Goal: Task Accomplishment & Management: Use online tool/utility

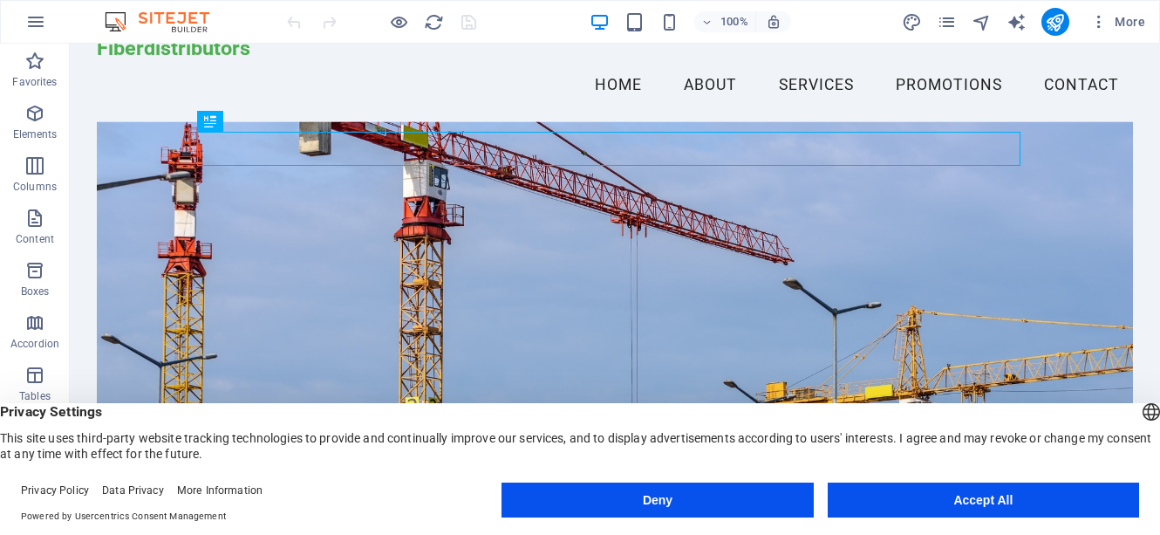
scroll to position [70, 0]
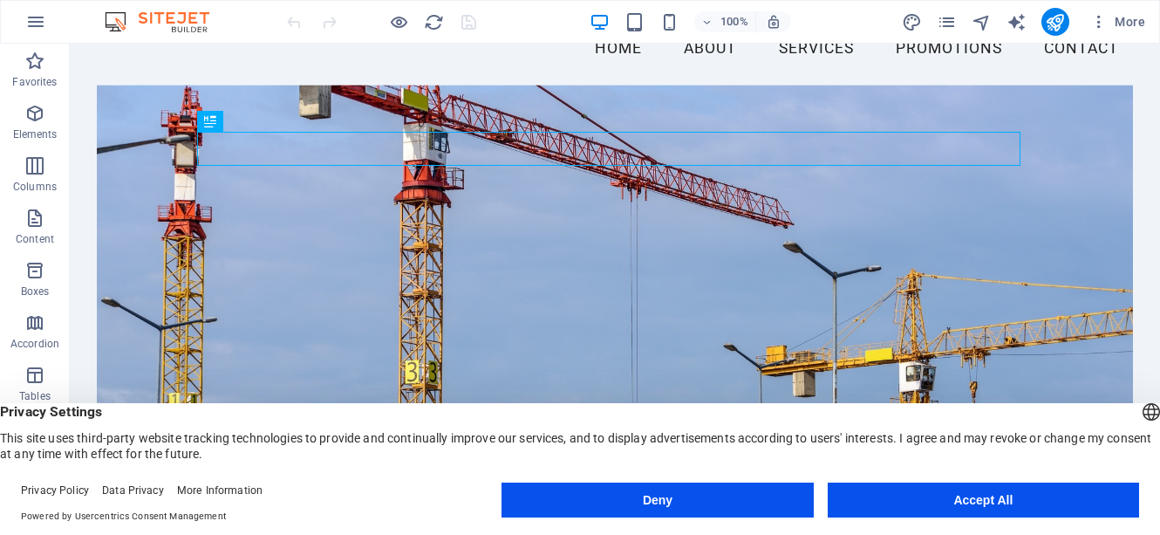
click at [1153, 496] on footer "Privacy Policy Data Privacy More Information Powered by Usercentrics Consent Ma…" at bounding box center [580, 503] width 1160 height 63
click at [984, 502] on button "Accept All" at bounding box center [983, 499] width 311 height 35
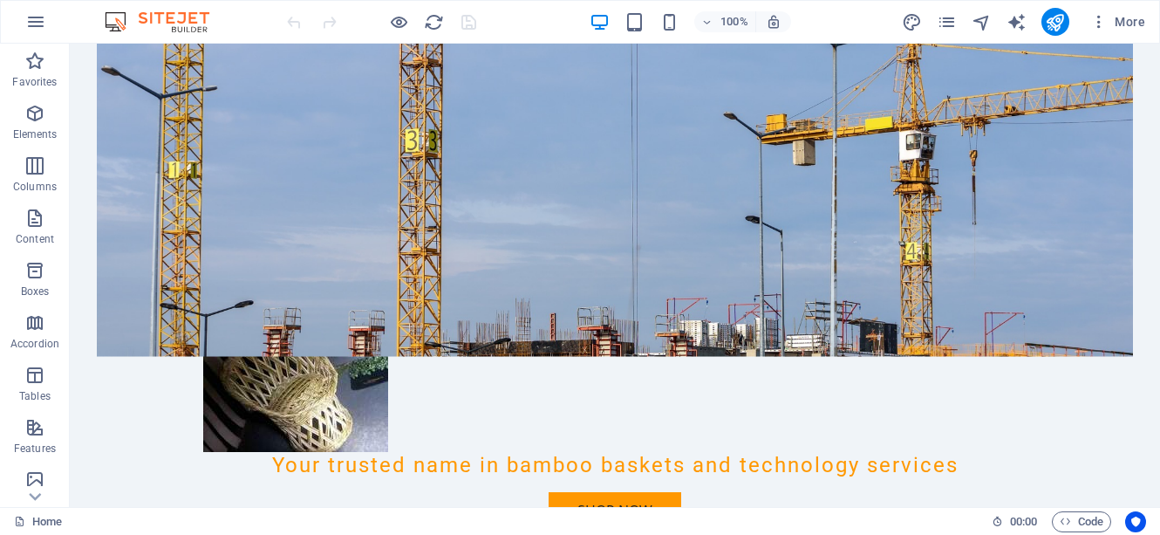
scroll to position [488, 0]
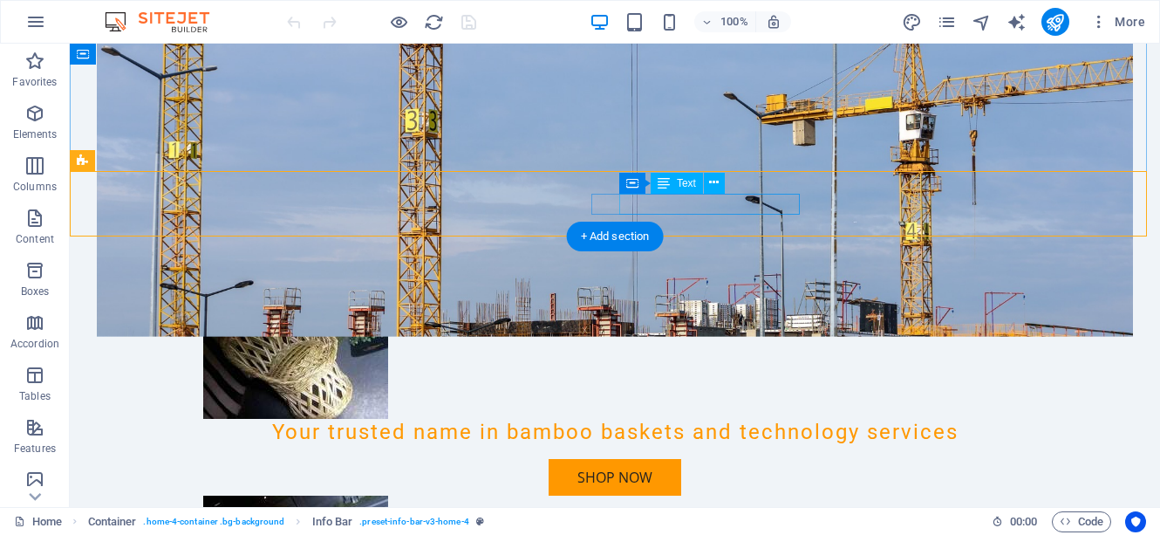
click at [714, 188] on icon at bounding box center [714, 183] width 10 height 18
click at [714, 182] on icon at bounding box center [714, 183] width 10 height 18
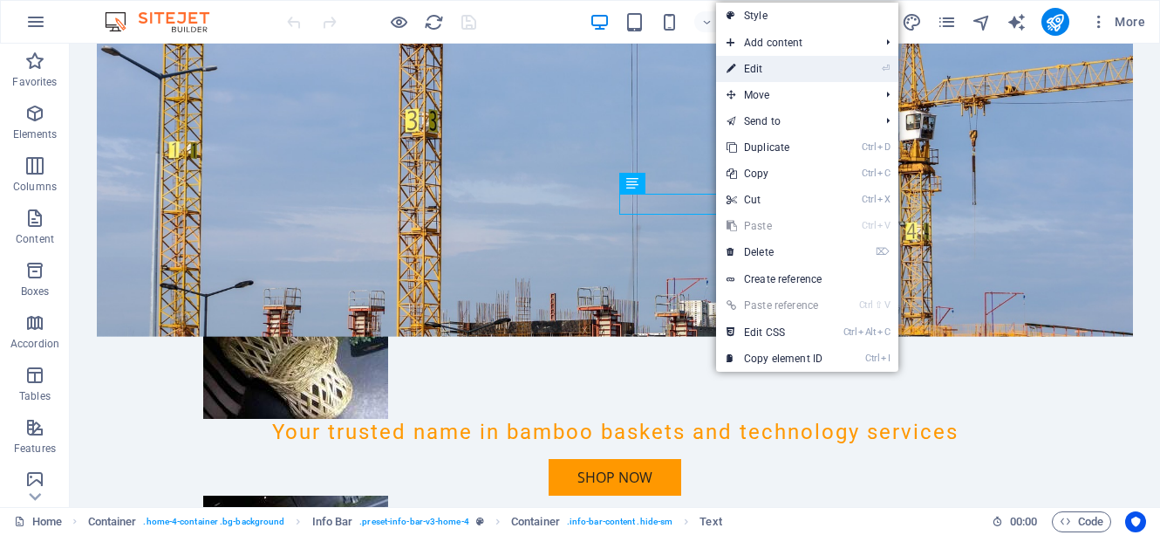
click at [745, 68] on link "⏎ Edit" at bounding box center [774, 69] width 117 height 26
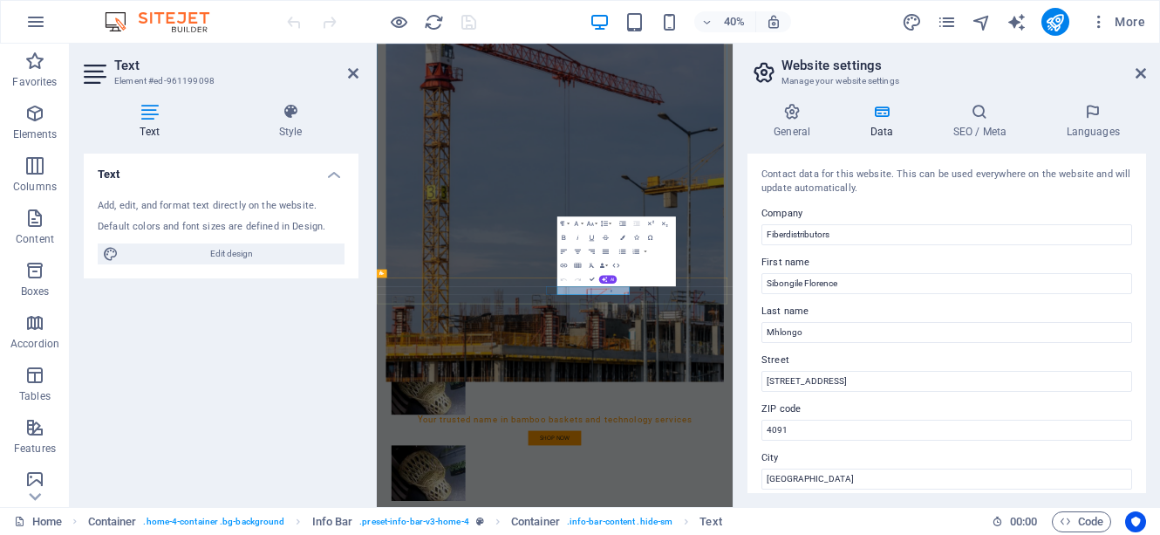
drag, startPoint x: 959, startPoint y: 333, endPoint x: 900, endPoint y: 654, distance: 326.2
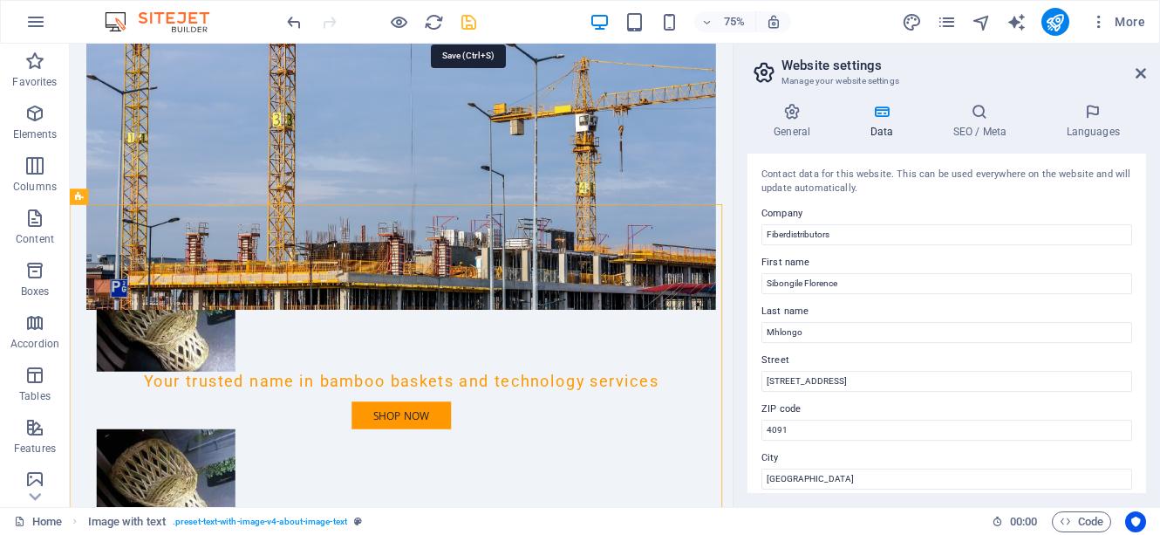
click at [469, 20] on icon "save" at bounding box center [469, 22] width 20 height 20
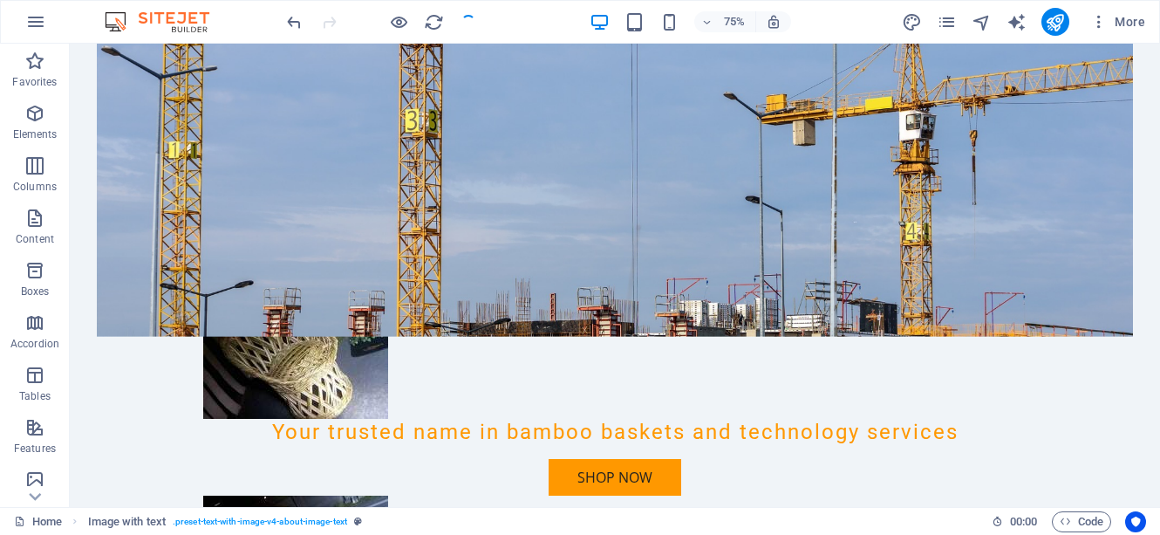
checkbox input "false"
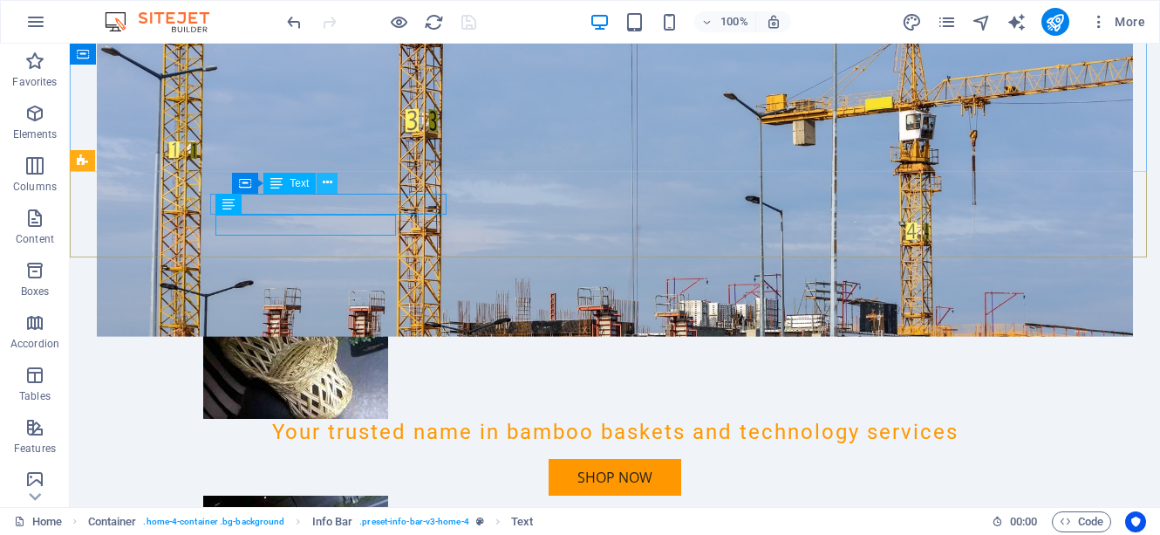
click at [328, 185] on icon at bounding box center [328, 183] width 10 height 18
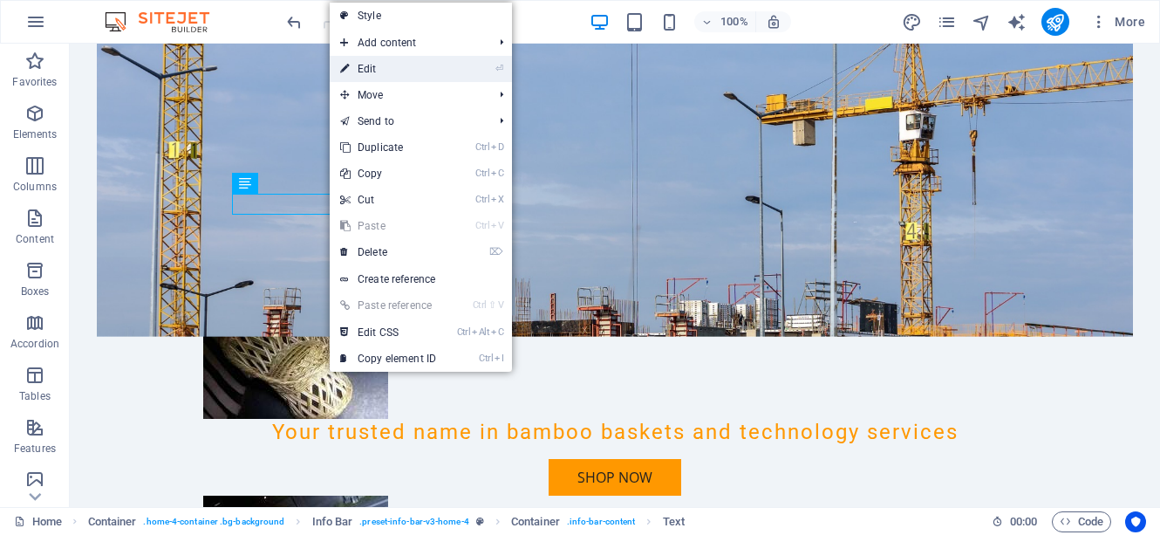
click at [365, 72] on link "⏎ Edit" at bounding box center [388, 69] width 117 height 26
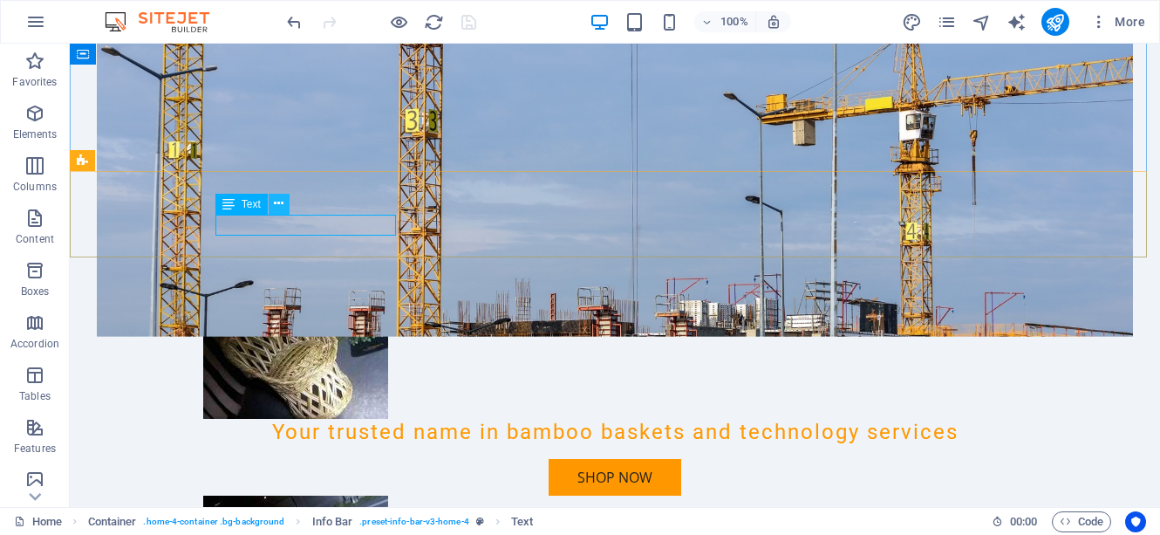
click at [281, 210] on icon at bounding box center [279, 203] width 10 height 18
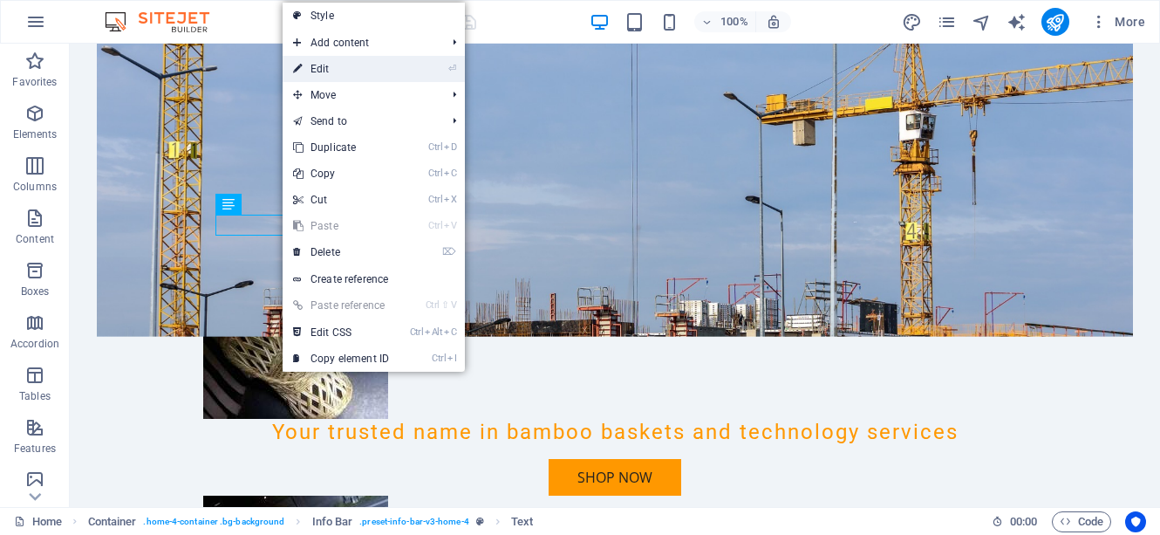
click at [345, 67] on link "⏎ Edit" at bounding box center [341, 69] width 117 height 26
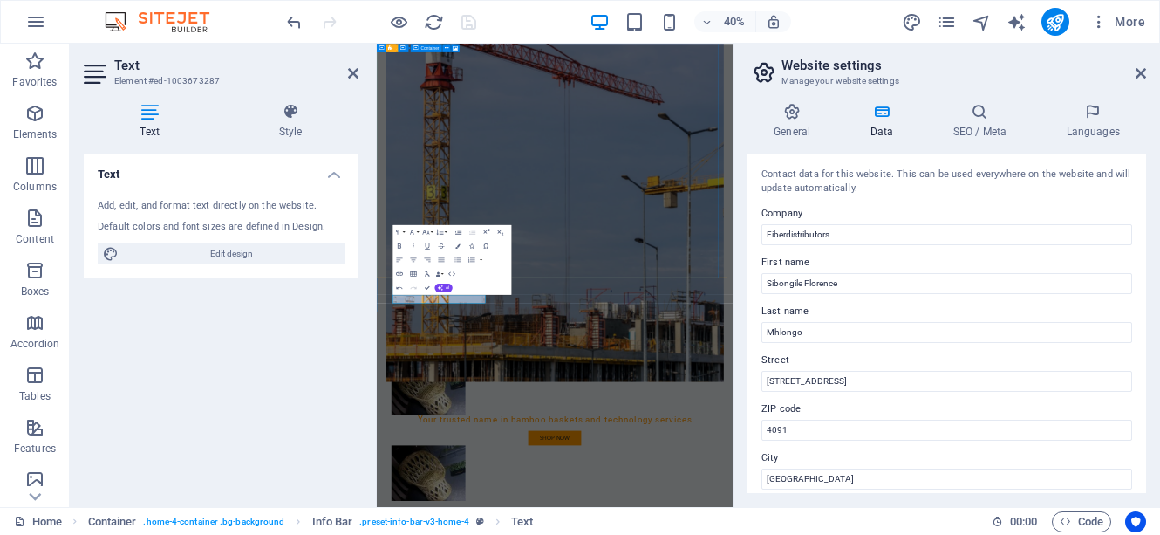
click at [883, 499] on figure at bounding box center [821, 361] width 845 height 1054
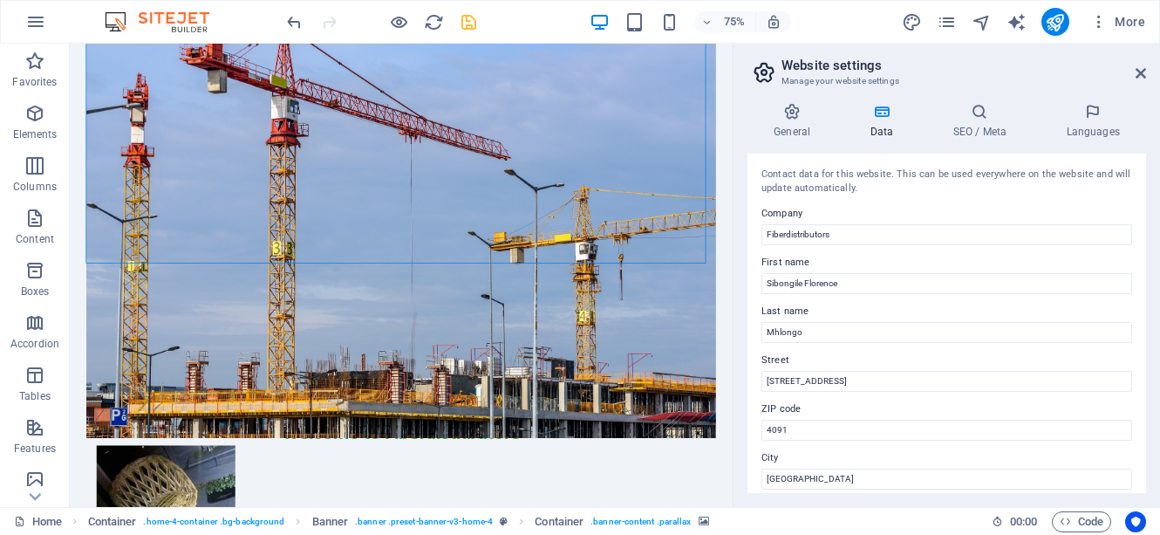
scroll to position [357, 0]
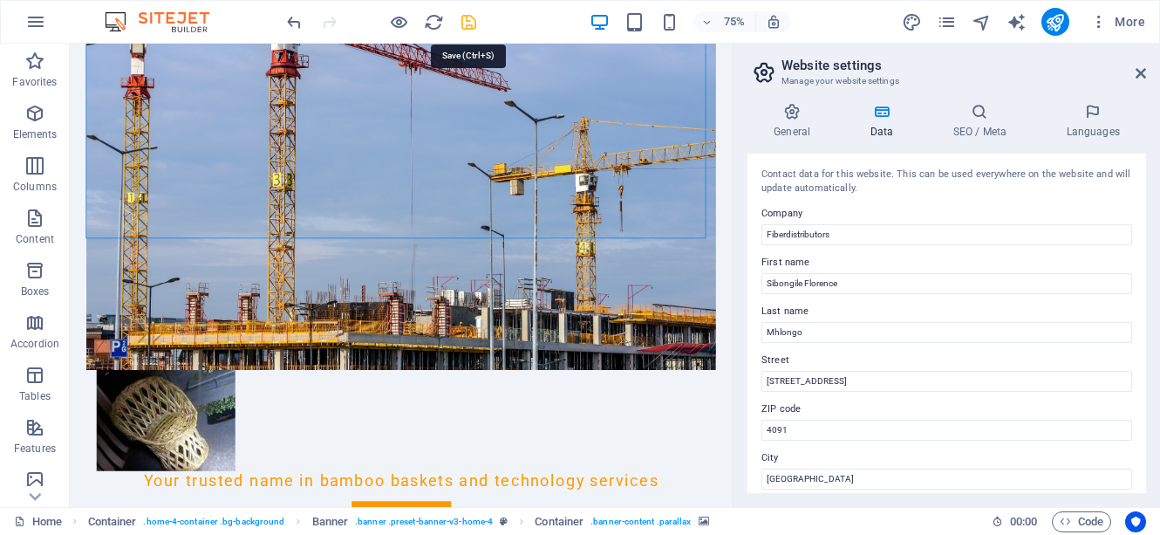
click at [471, 22] on icon "save" at bounding box center [469, 22] width 20 height 20
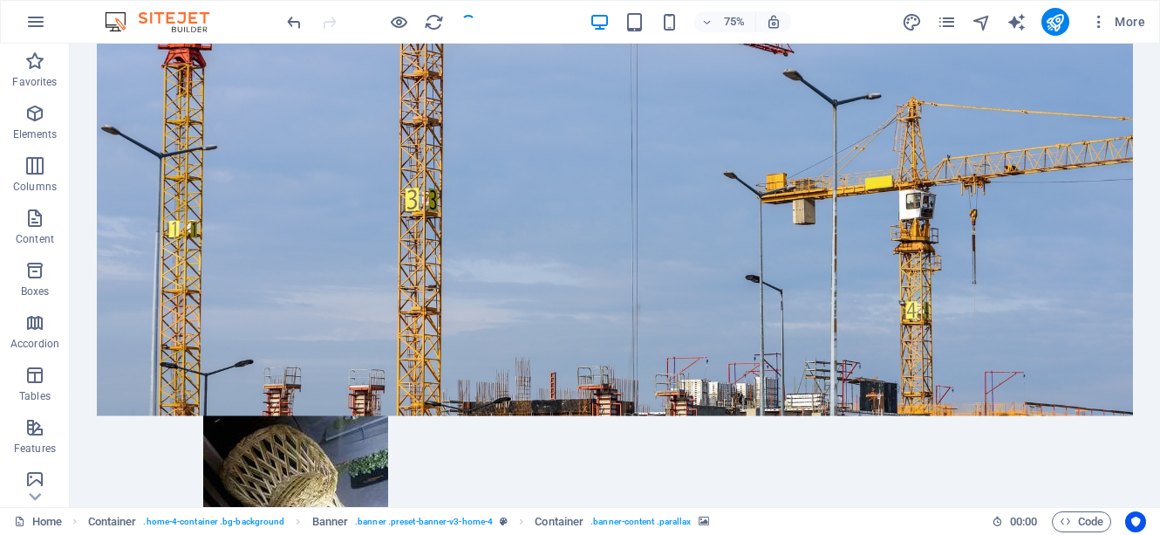
checkbox input "false"
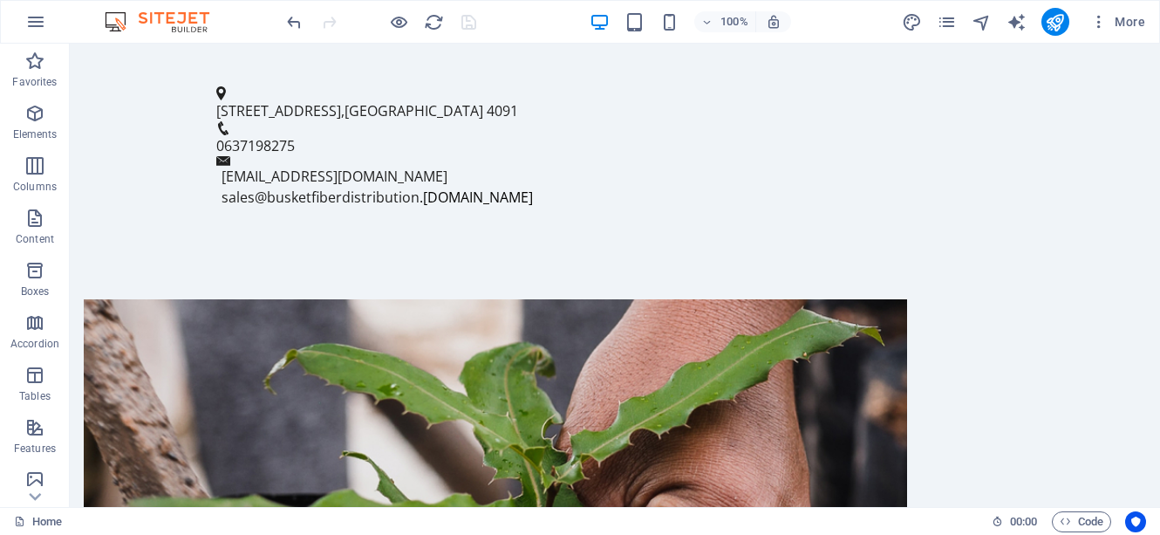
scroll to position [1159, 0]
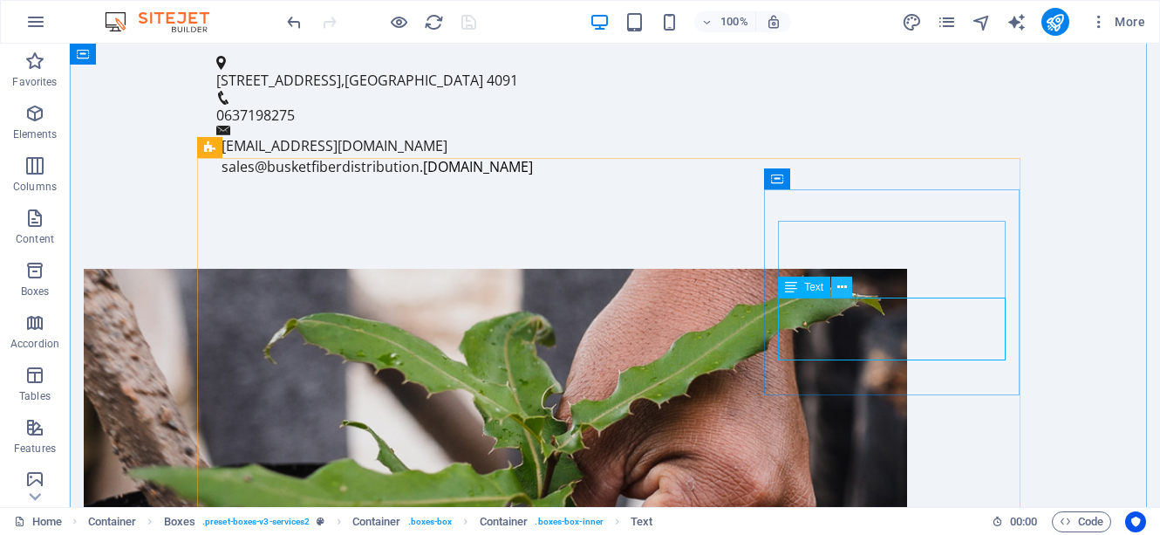
click at [844, 290] on icon at bounding box center [842, 287] width 10 height 18
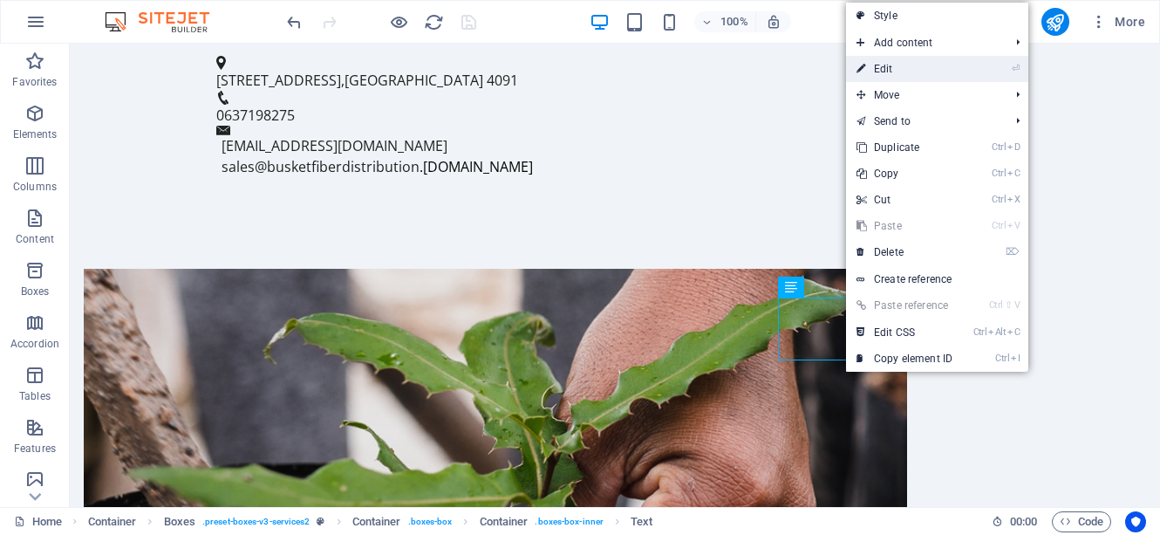
click at [867, 77] on link "⏎ Edit" at bounding box center [904, 69] width 117 height 26
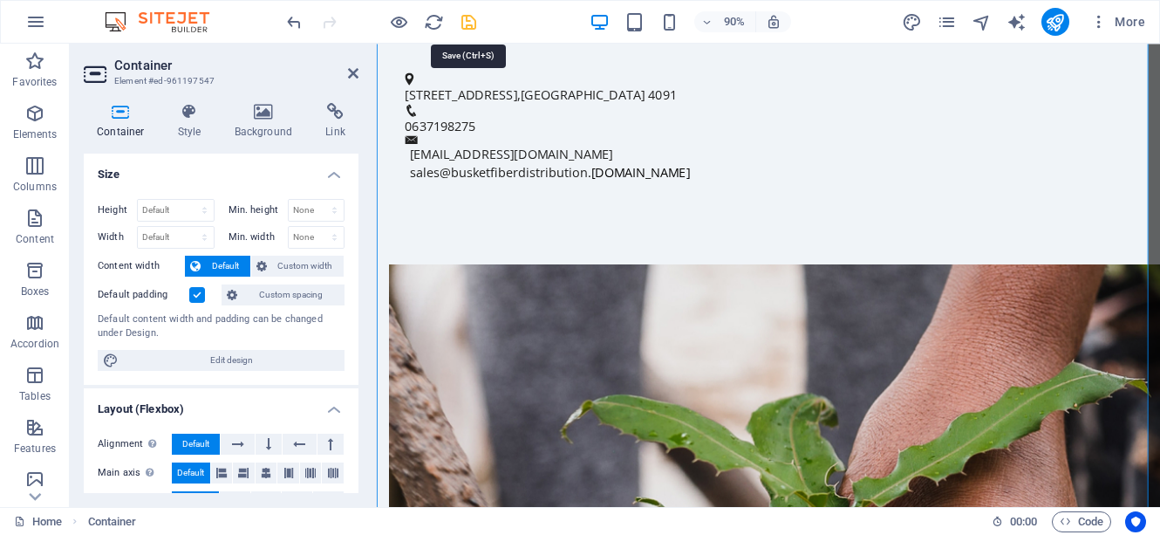
click at [470, 27] on icon "save" at bounding box center [469, 22] width 20 height 20
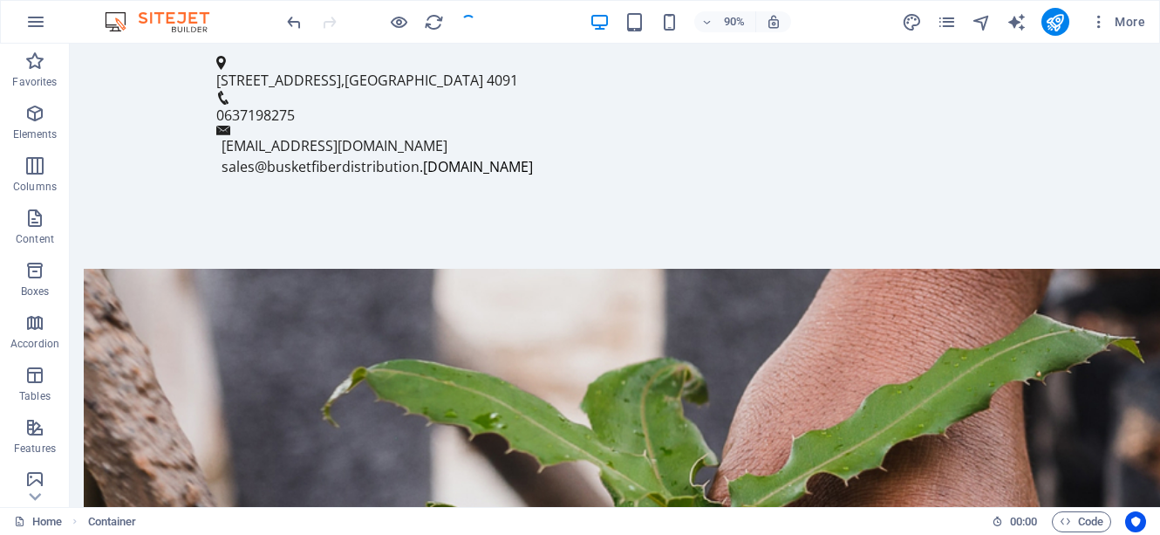
checkbox input "false"
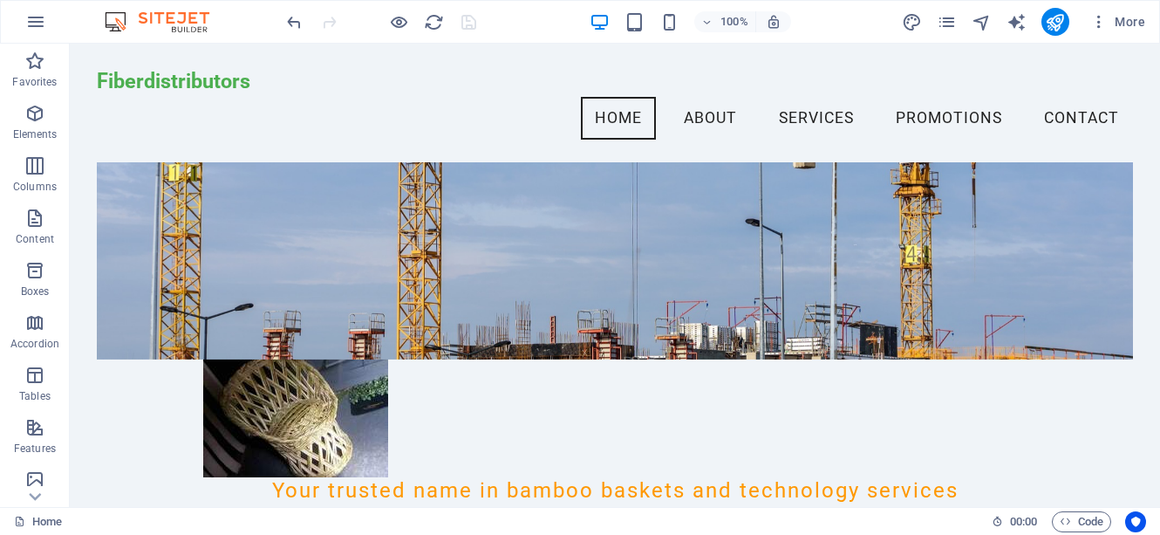
scroll to position [392, 0]
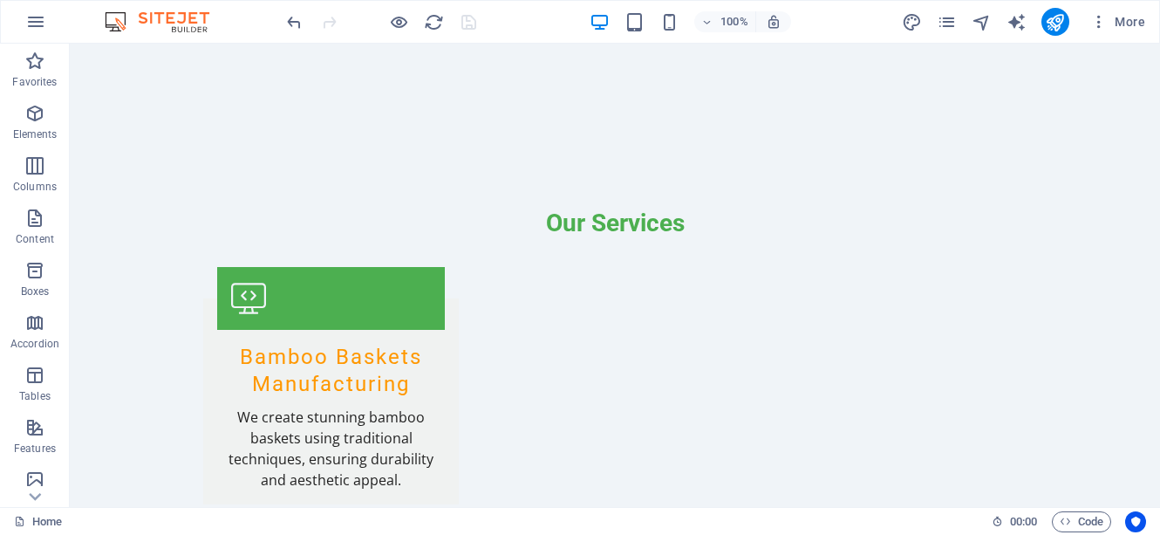
scroll to position [2206, 0]
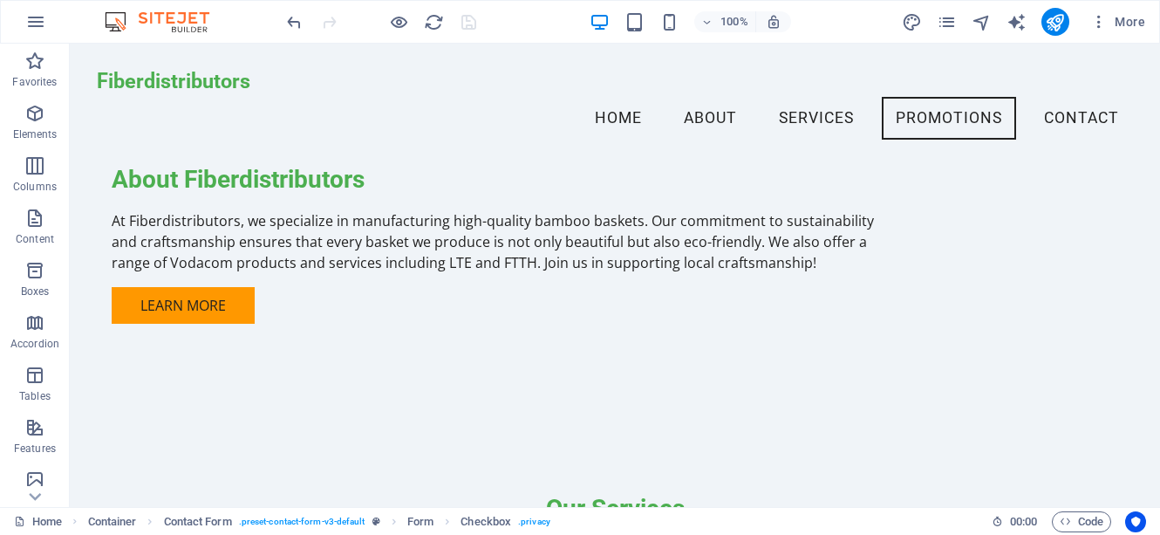
scroll to position [1752, 0]
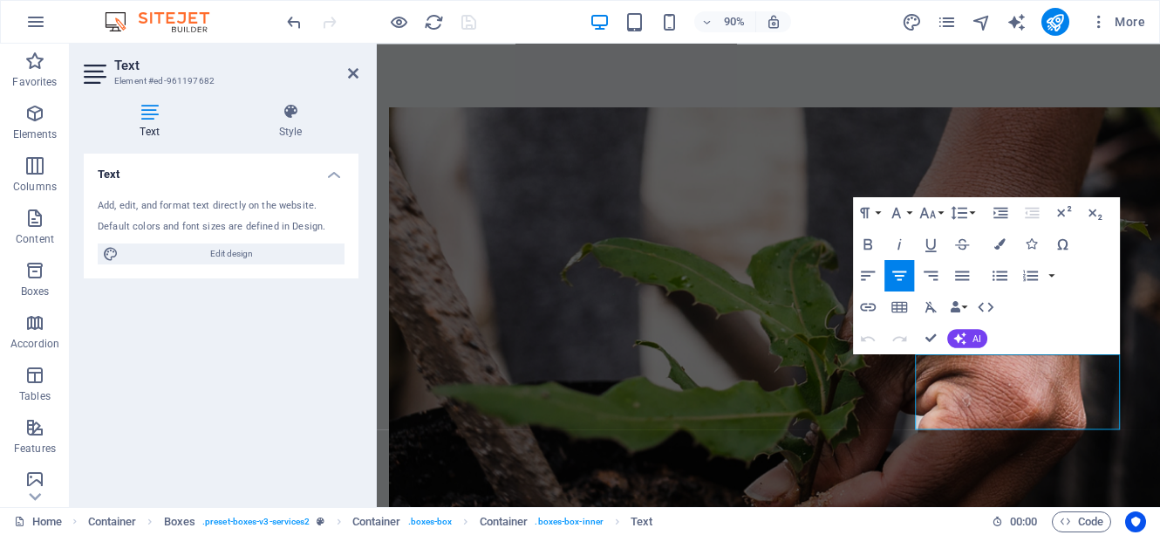
click at [274, 411] on div "Text Add, edit, and format text directly on the website. Default colors and fon…" at bounding box center [221, 322] width 275 height 339
click at [274, 410] on div "Text Add, edit, and format text directly on the website. Default colors and fon…" at bounding box center [221, 322] width 275 height 339
click at [350, 72] on icon at bounding box center [353, 73] width 10 height 14
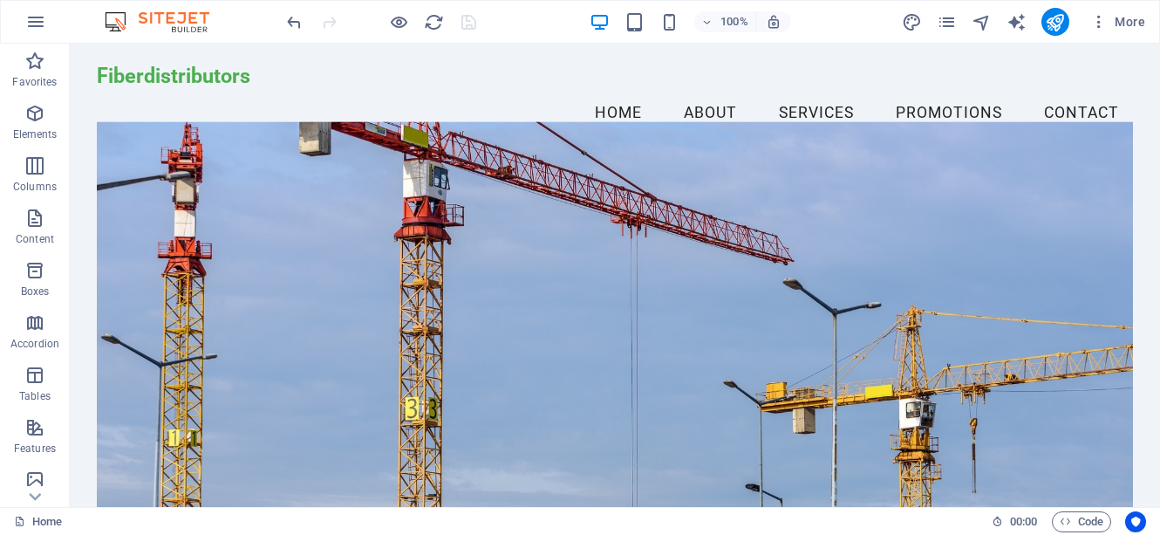
scroll to position [0, 0]
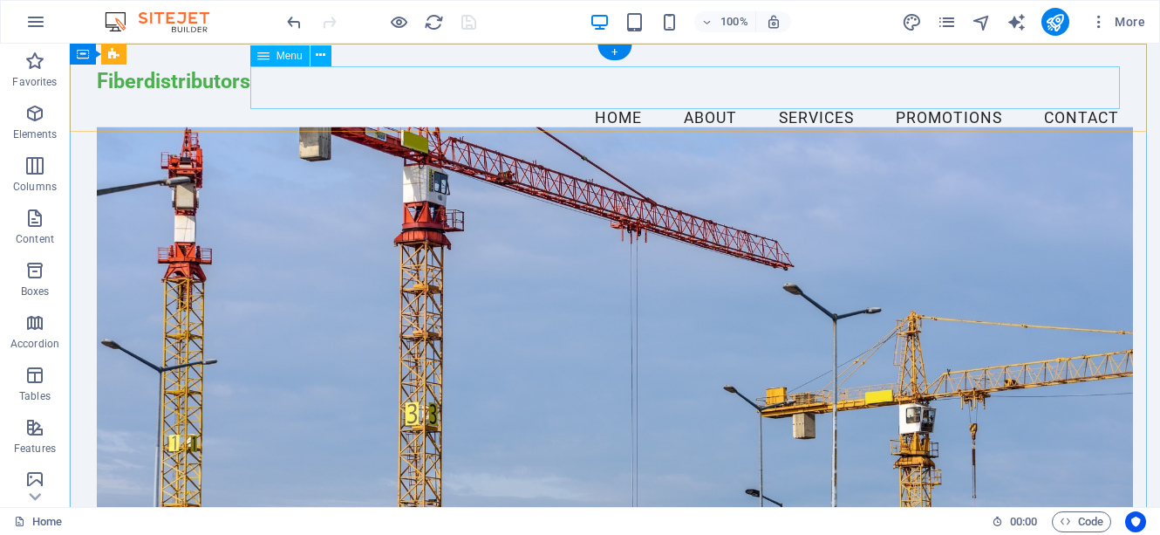
click at [802, 97] on nav "Home About Services Promotions Contact" at bounding box center [615, 119] width 1036 height 44
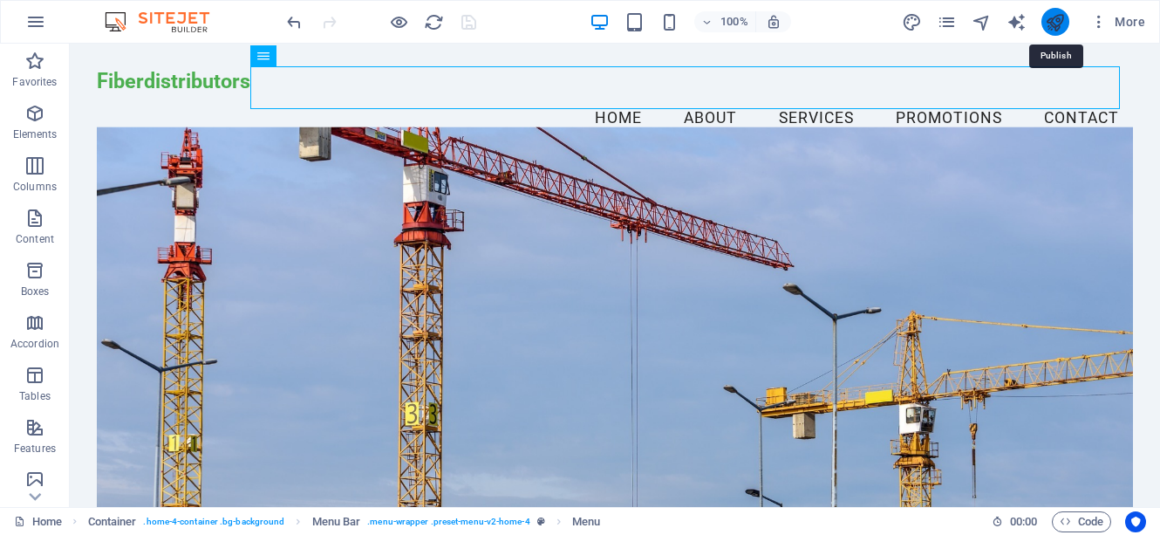
click at [1053, 25] on icon "publish" at bounding box center [1055, 22] width 20 height 20
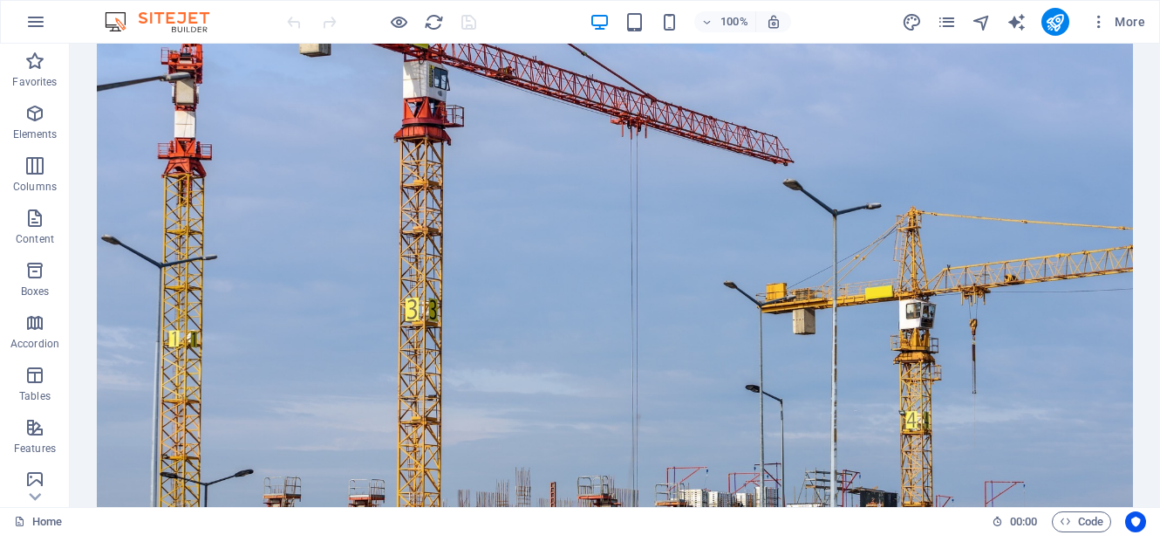
scroll to position [349, 0]
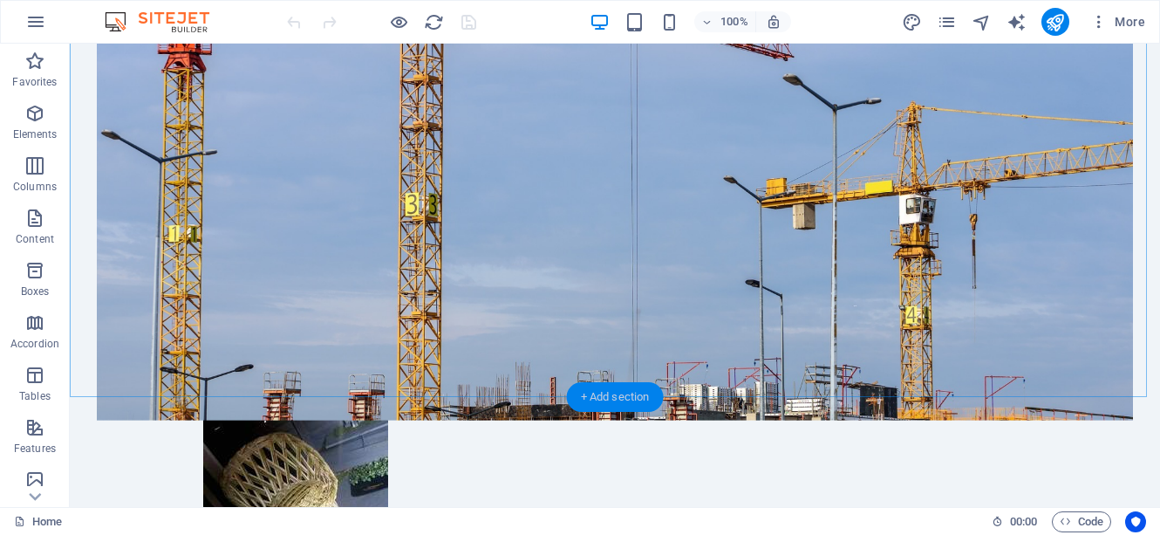
click at [622, 398] on div "+ Add section" at bounding box center [615, 397] width 97 height 30
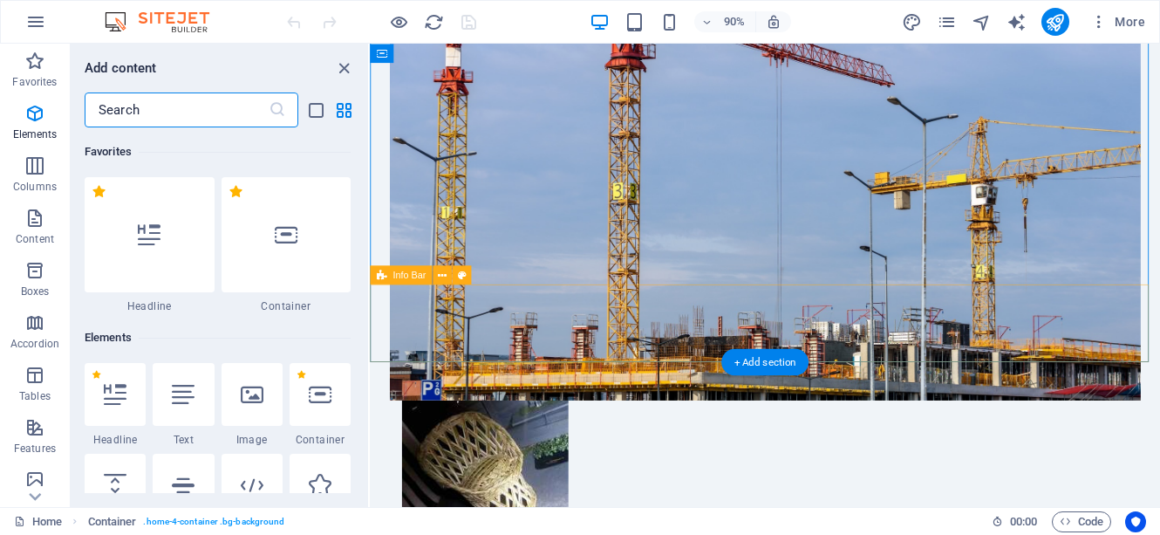
scroll to position [3052, 0]
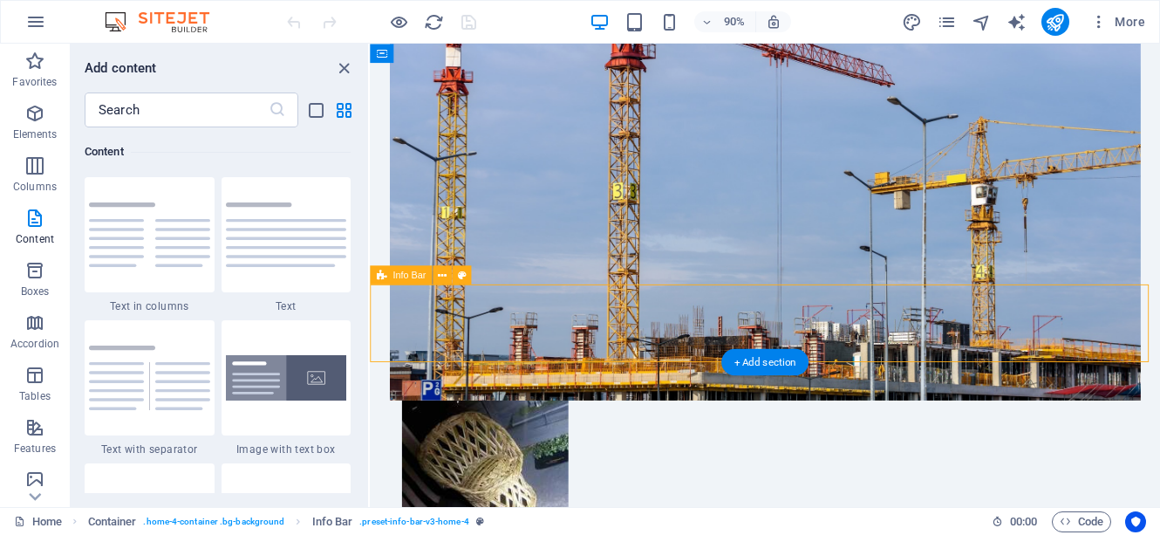
drag, startPoint x: 781, startPoint y: 363, endPoint x: 700, endPoint y: 358, distance: 81.2
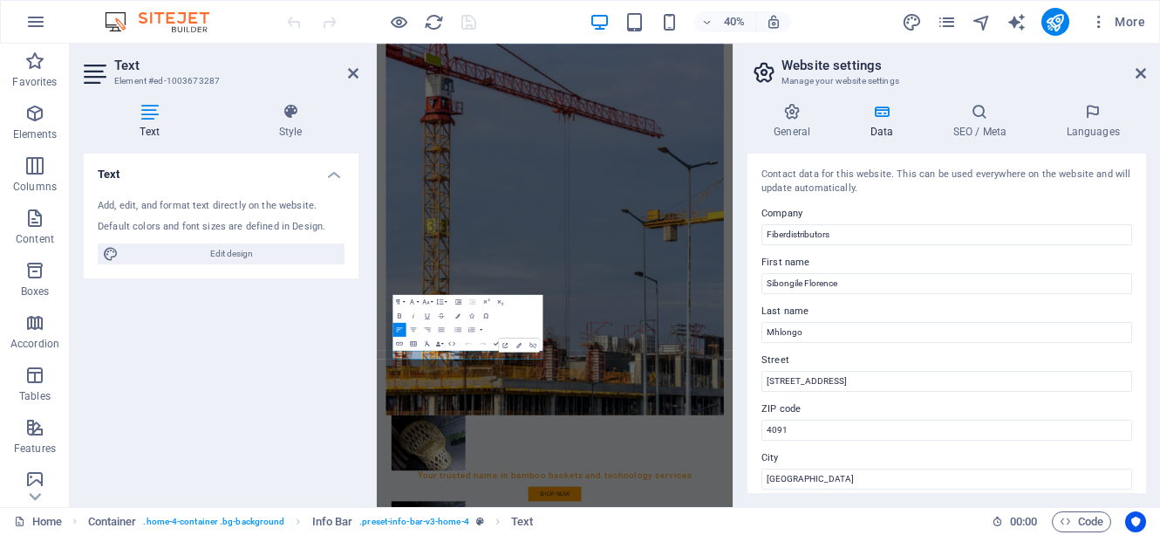
click at [749, 165] on div "Contact data for this website. This can be used everywhere on the website and w…" at bounding box center [946, 322] width 399 height 339
click at [357, 75] on icon at bounding box center [353, 73] width 10 height 14
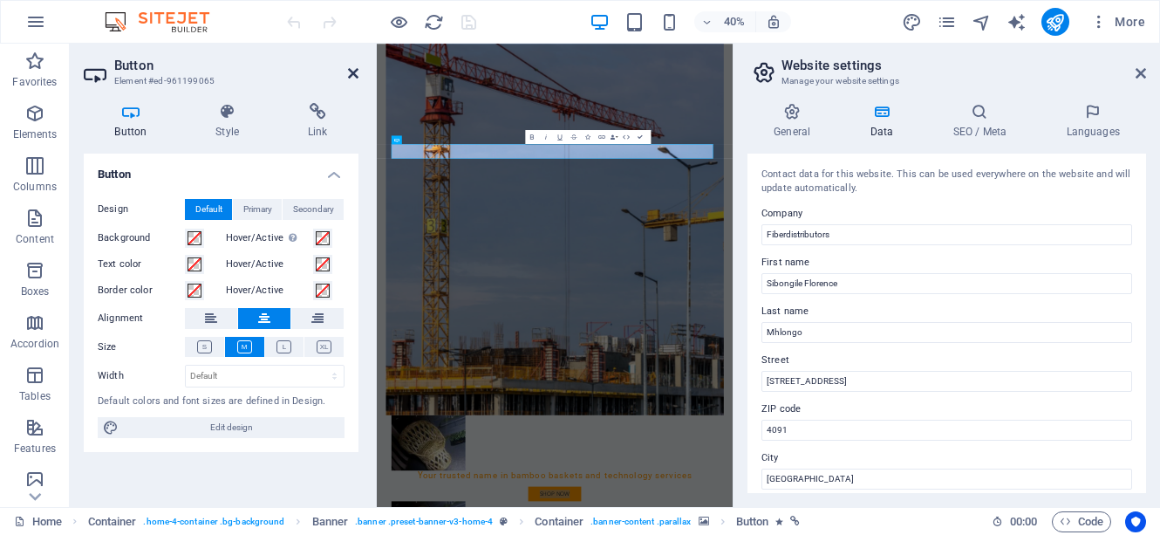
click at [352, 73] on icon at bounding box center [353, 73] width 10 height 14
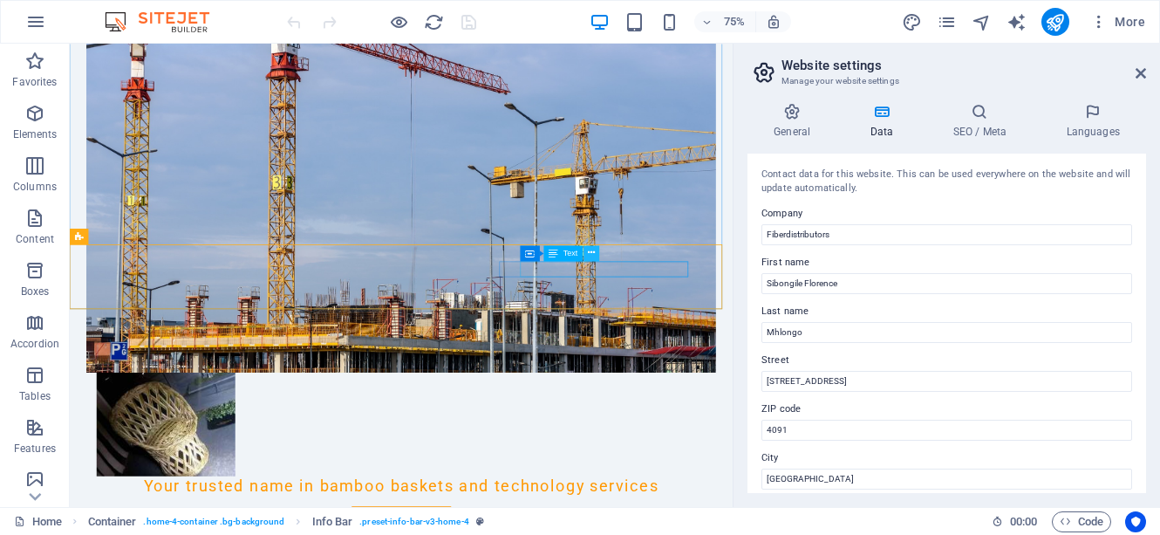
click at [590, 253] on icon at bounding box center [591, 253] width 7 height 14
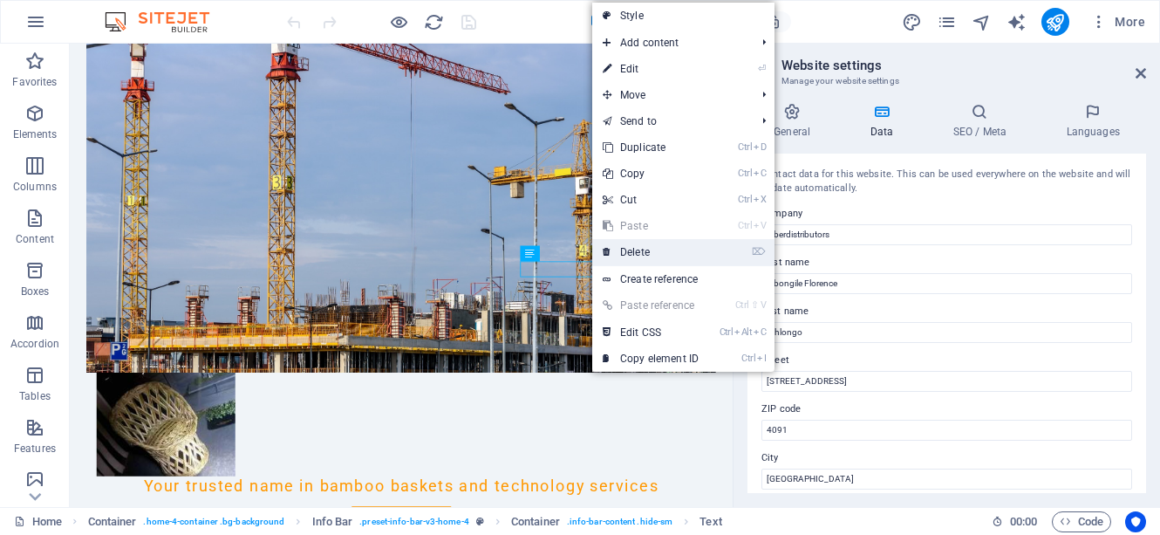
click at [621, 249] on link "⌦ Delete" at bounding box center [650, 252] width 117 height 26
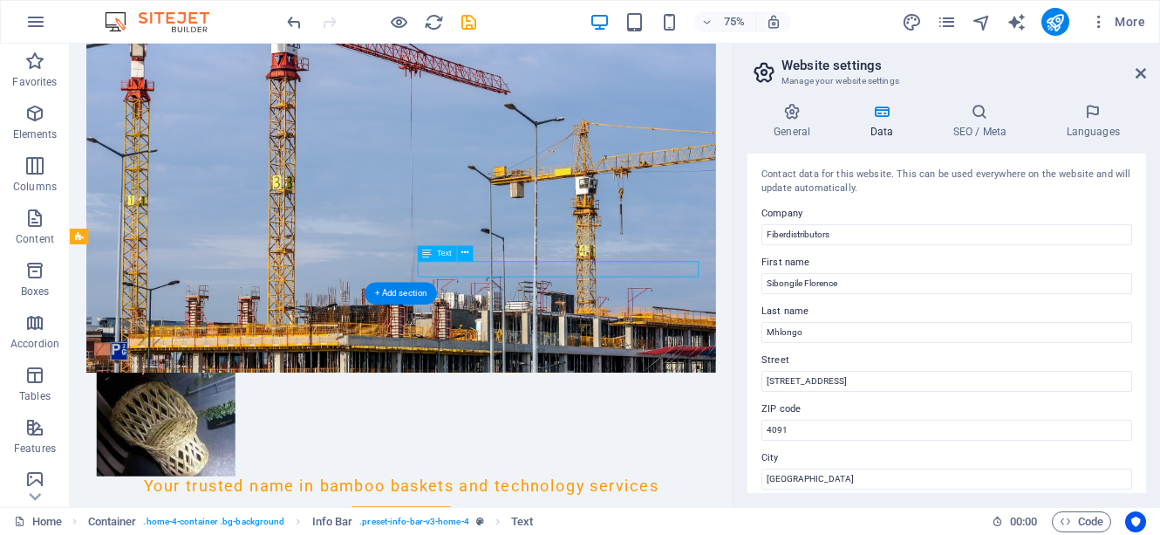
click at [469, 256] on button at bounding box center [466, 253] width 16 height 16
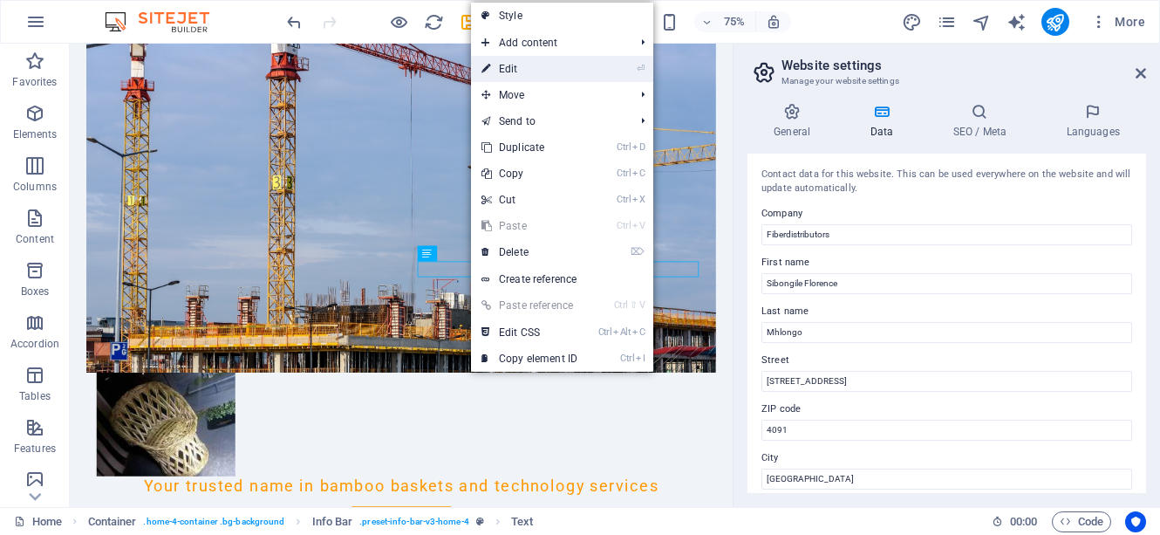
click at [507, 64] on link "⏎ Edit" at bounding box center [529, 69] width 117 height 26
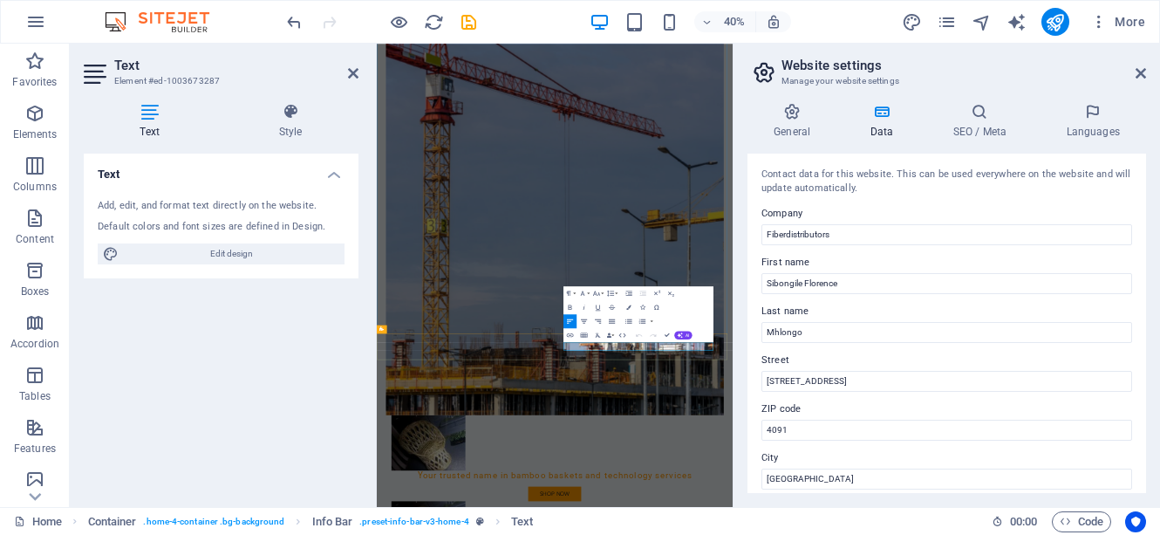
drag, startPoint x: 428, startPoint y: 15, endPoint x: 877, endPoint y: 64, distance: 451.8
click at [428, 15] on icon "reload" at bounding box center [434, 22] width 20 height 20
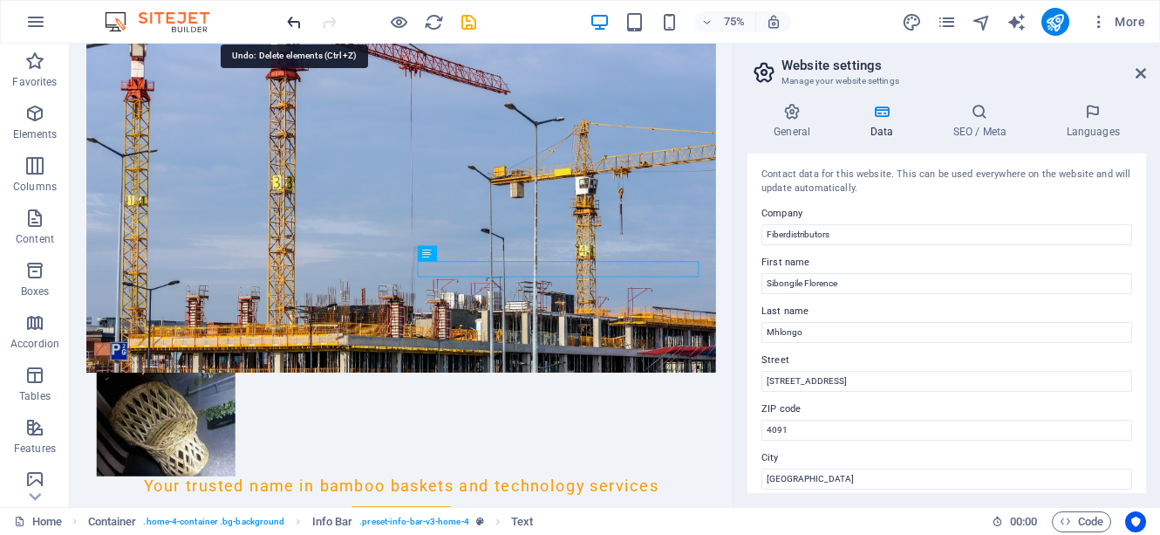
click at [296, 22] on icon "undo" at bounding box center [294, 22] width 20 height 20
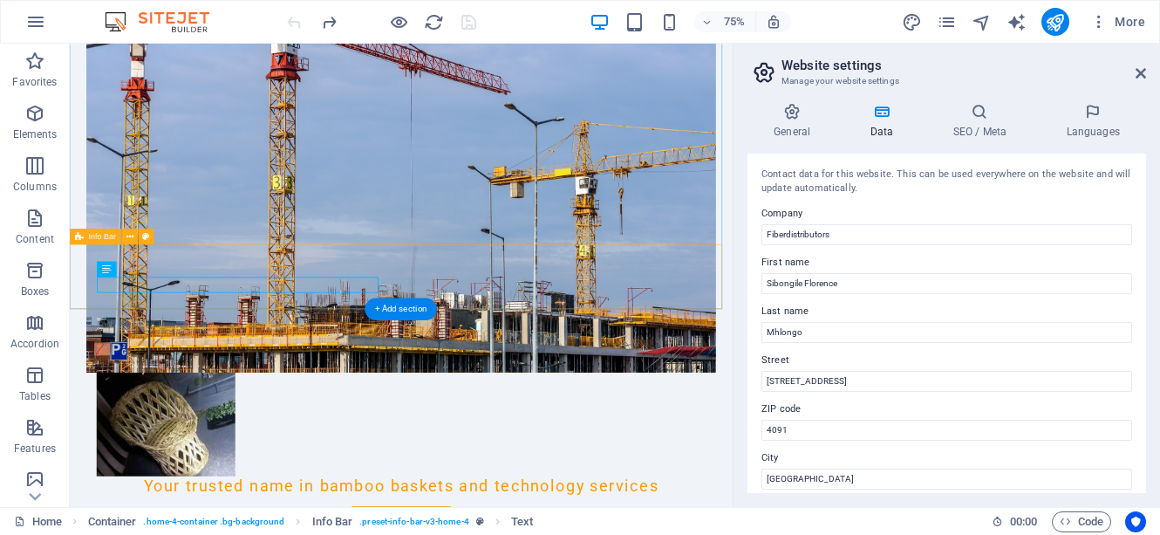
click at [419, 534] on div "Welcome to Fiberdistributors Your trusted name in bamboo baskets and technology…" at bounding box center [511, 359] width 839 height 1092
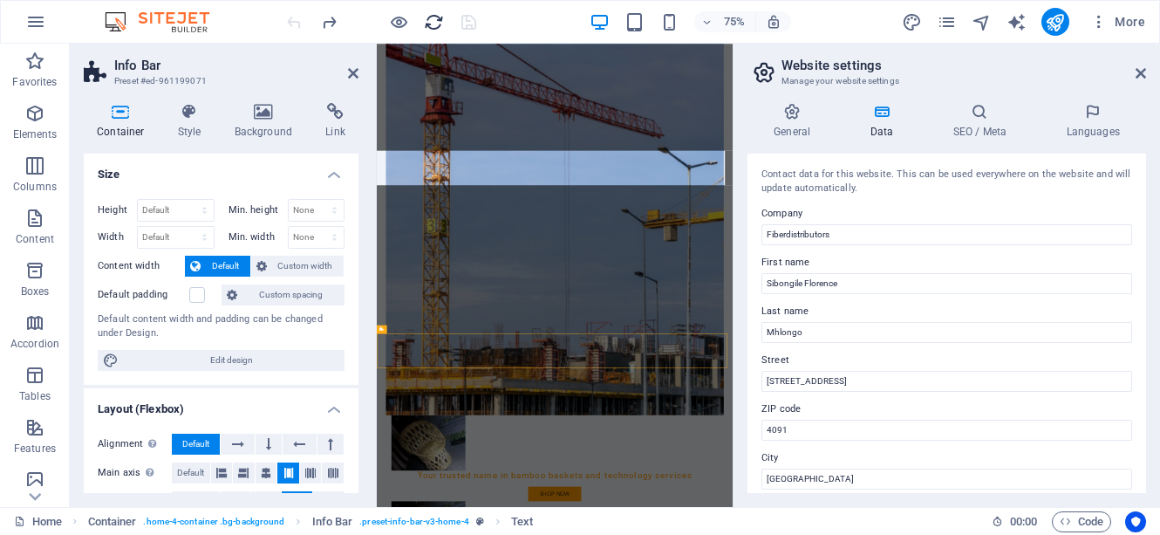
click at [426, 25] on icon "reload" at bounding box center [434, 22] width 20 height 20
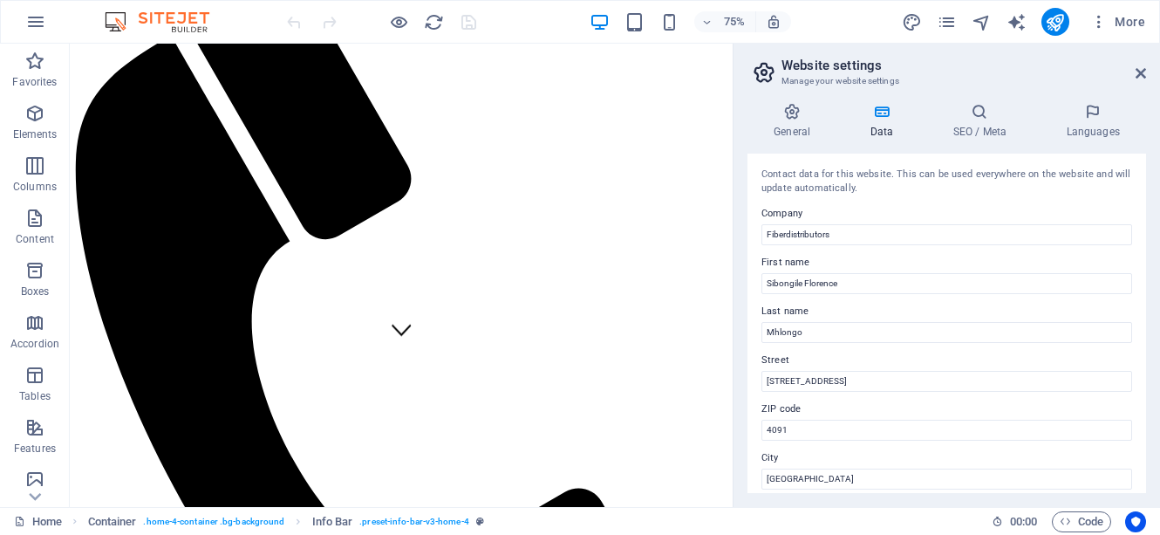
scroll to position [209, 0]
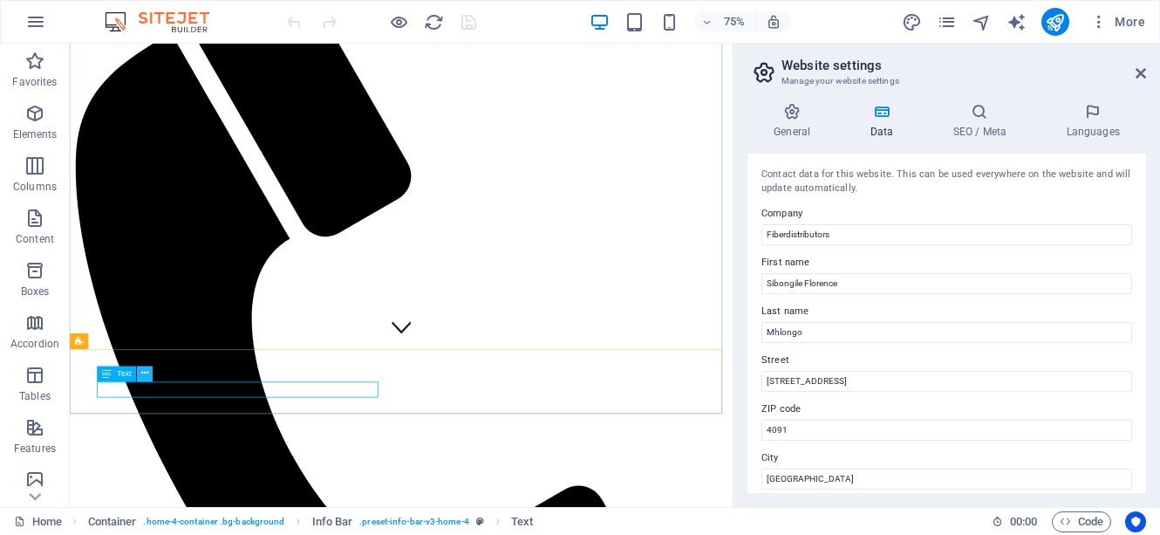
click at [145, 375] on icon at bounding box center [144, 373] width 7 height 14
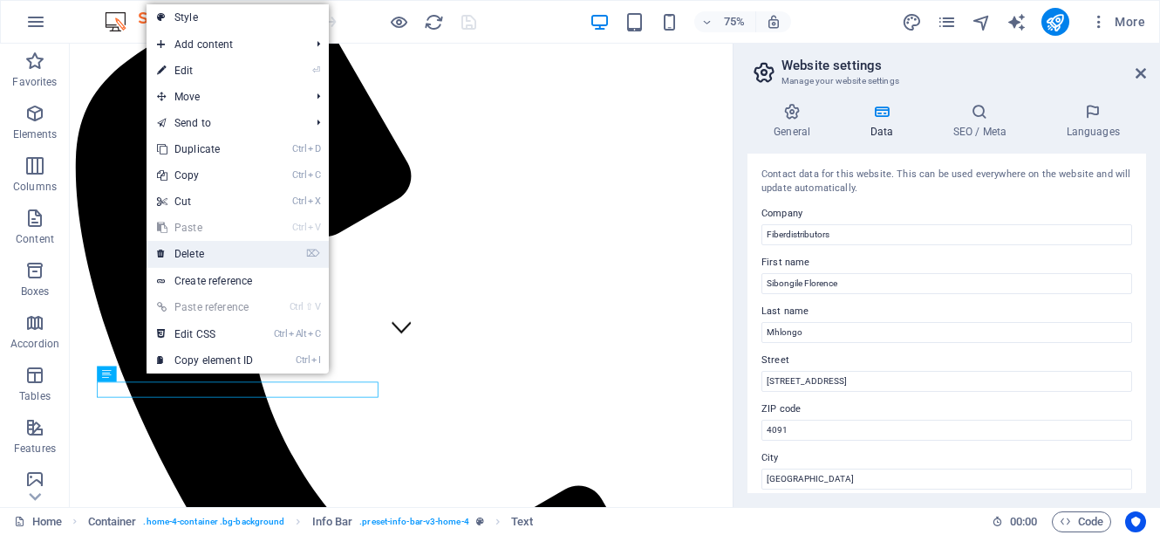
click at [194, 253] on link "⌦ Delete" at bounding box center [205, 254] width 117 height 26
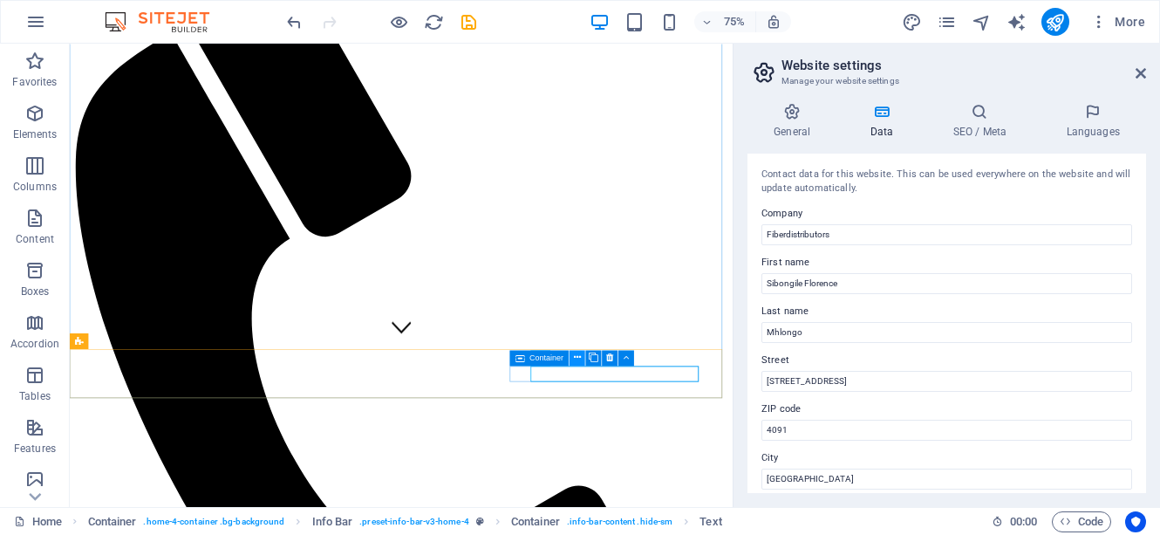
click at [574, 358] on icon at bounding box center [577, 358] width 7 height 14
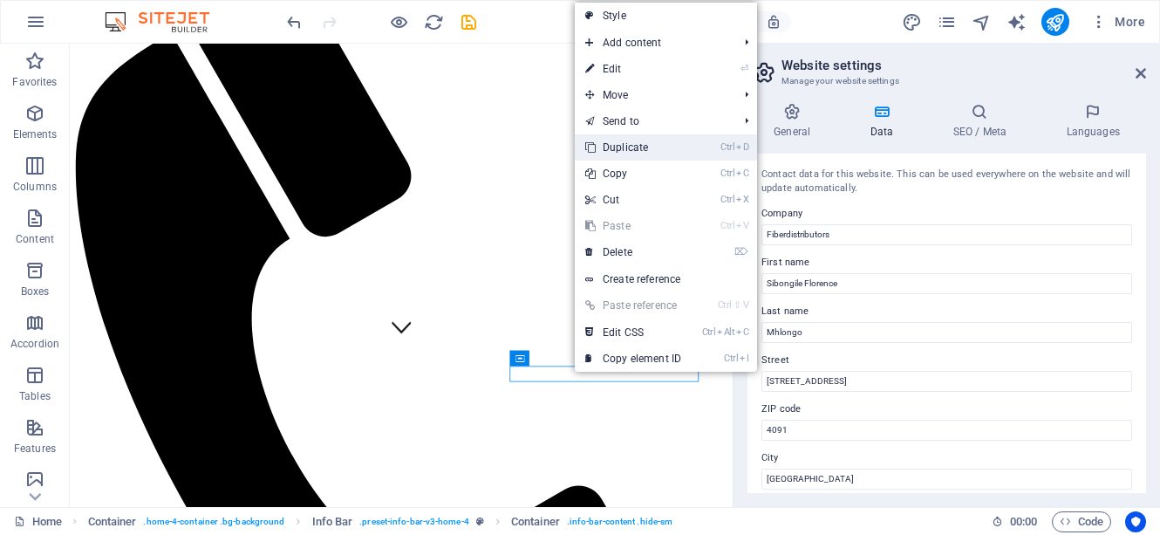
click at [611, 155] on link "Ctrl D Duplicate" at bounding box center [633, 147] width 117 height 26
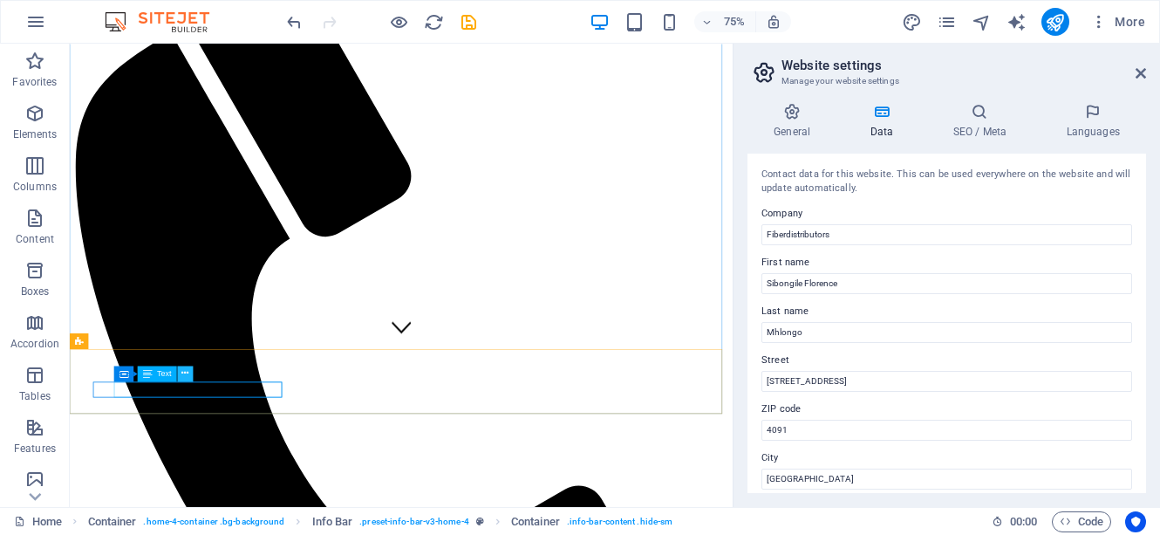
click at [187, 374] on icon at bounding box center [185, 373] width 7 height 14
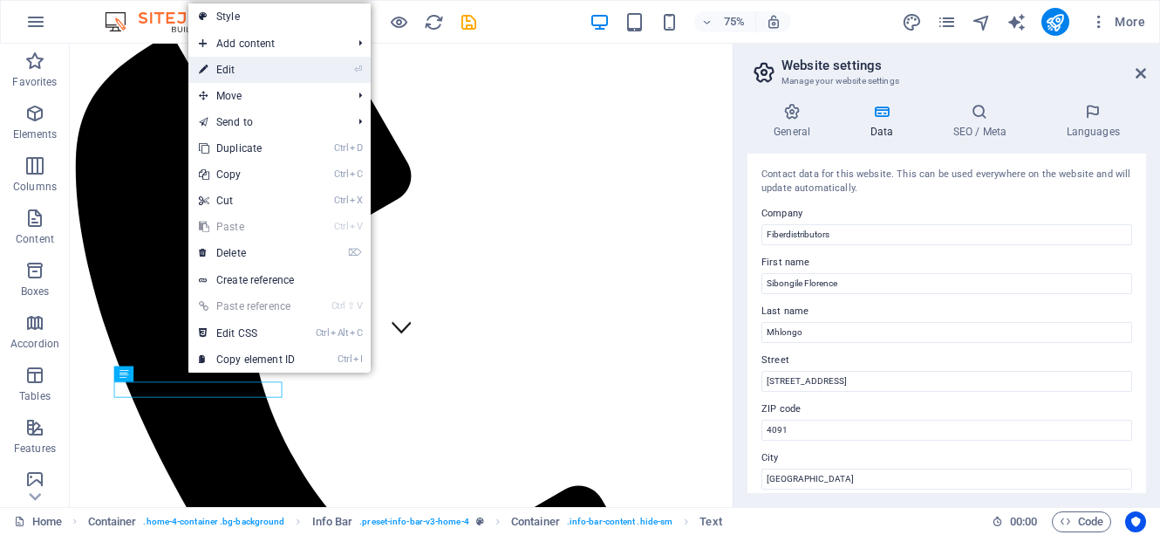
click at [208, 71] on icon at bounding box center [203, 70] width 9 height 26
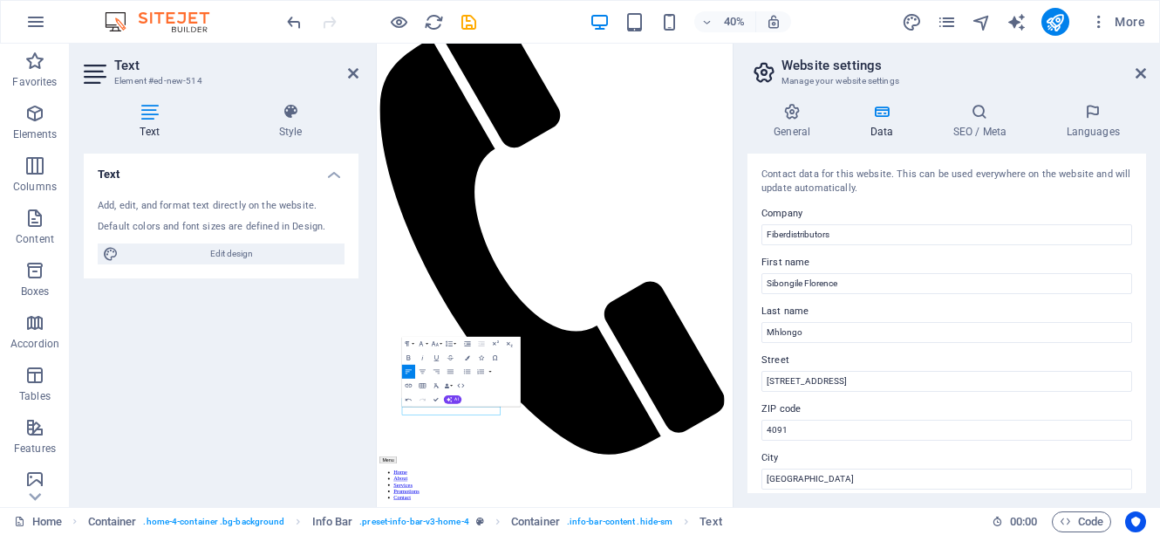
click at [324, 429] on div "Text Add, edit, and format text directly on the website. Default colors and fon…" at bounding box center [221, 322] width 275 height 339
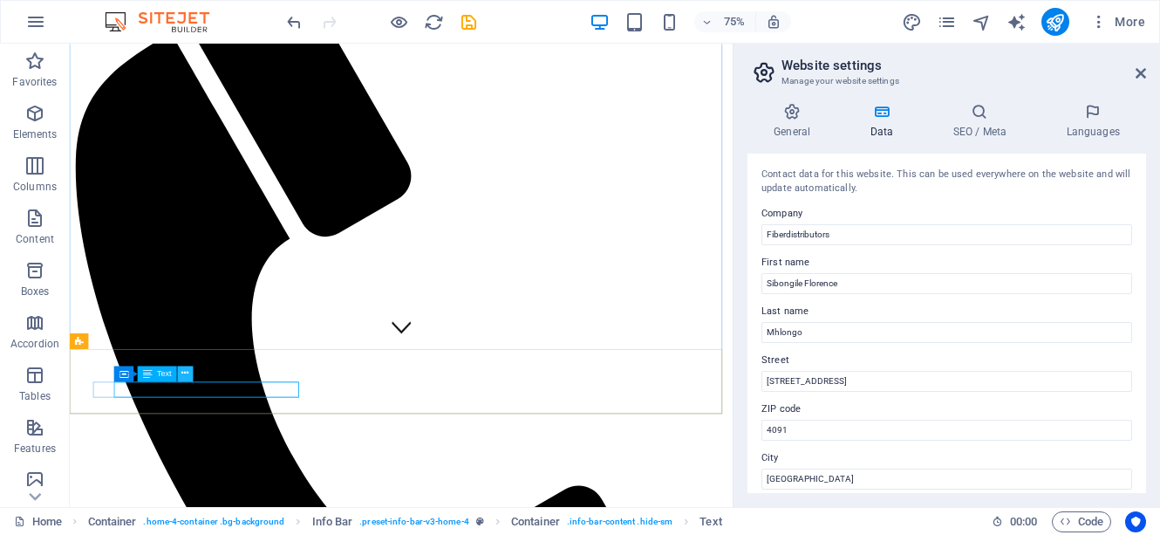
click at [186, 375] on icon at bounding box center [185, 373] width 7 height 14
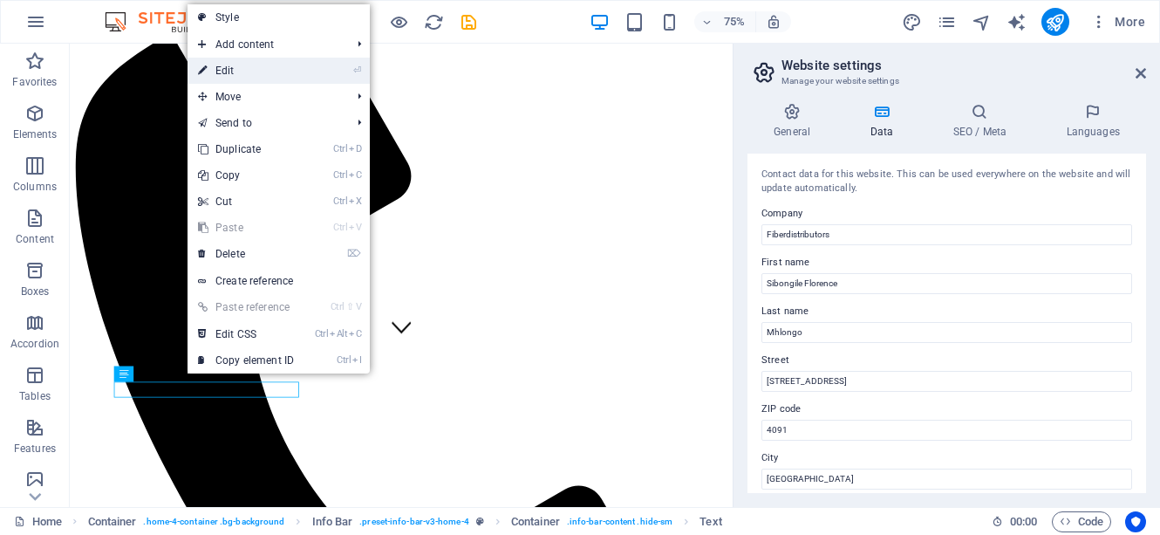
click at [216, 72] on link "⏎ Edit" at bounding box center [246, 71] width 117 height 26
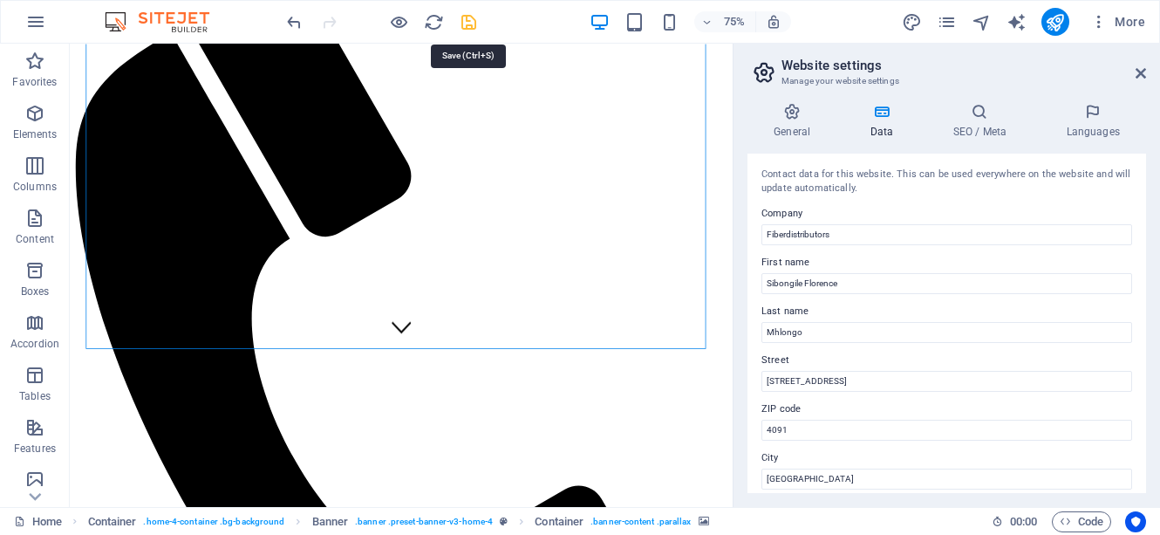
click at [470, 24] on icon "save" at bounding box center [469, 22] width 20 height 20
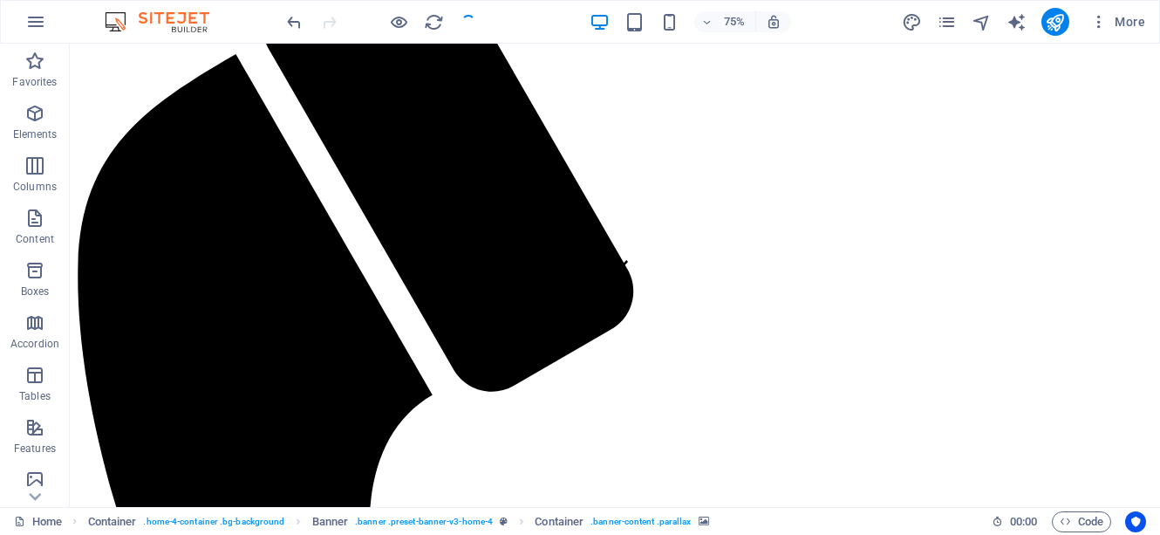
checkbox input "false"
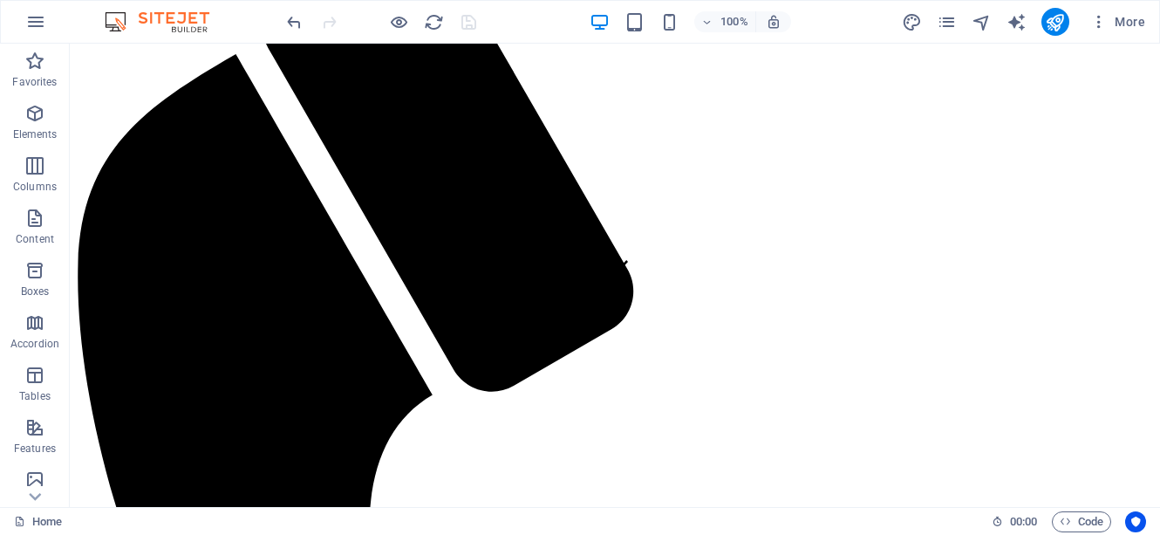
scroll to position [244, 0]
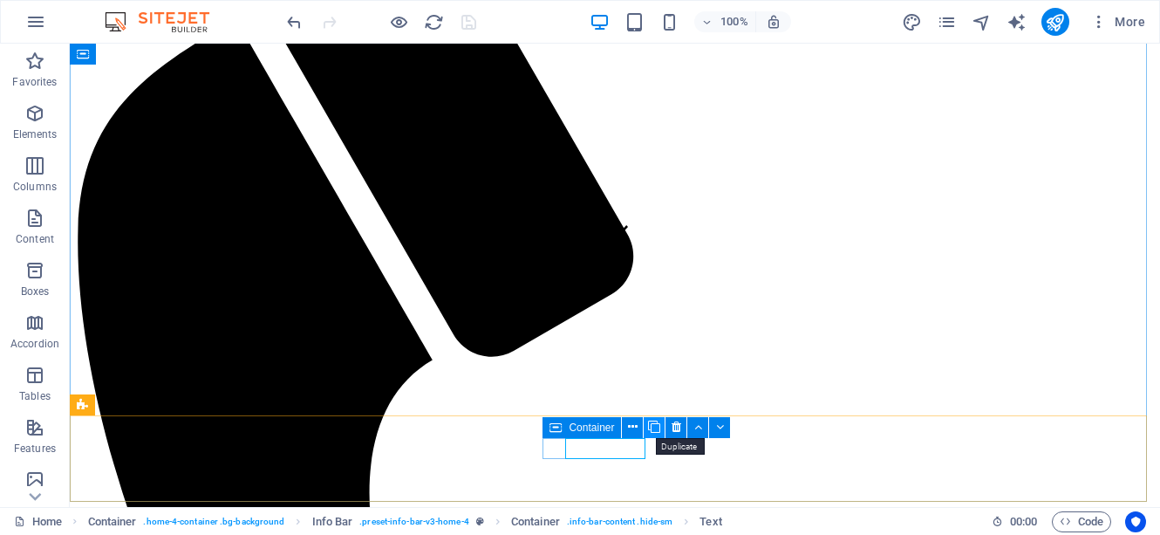
click at [652, 422] on icon at bounding box center [654, 427] width 12 height 18
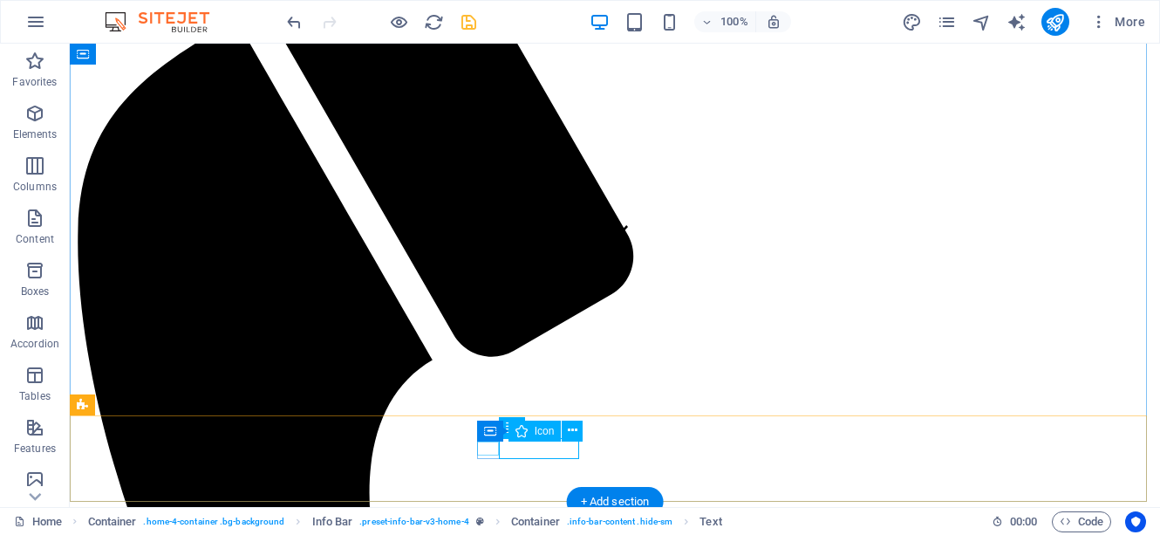
click at [574, 428] on icon at bounding box center [573, 430] width 10 height 18
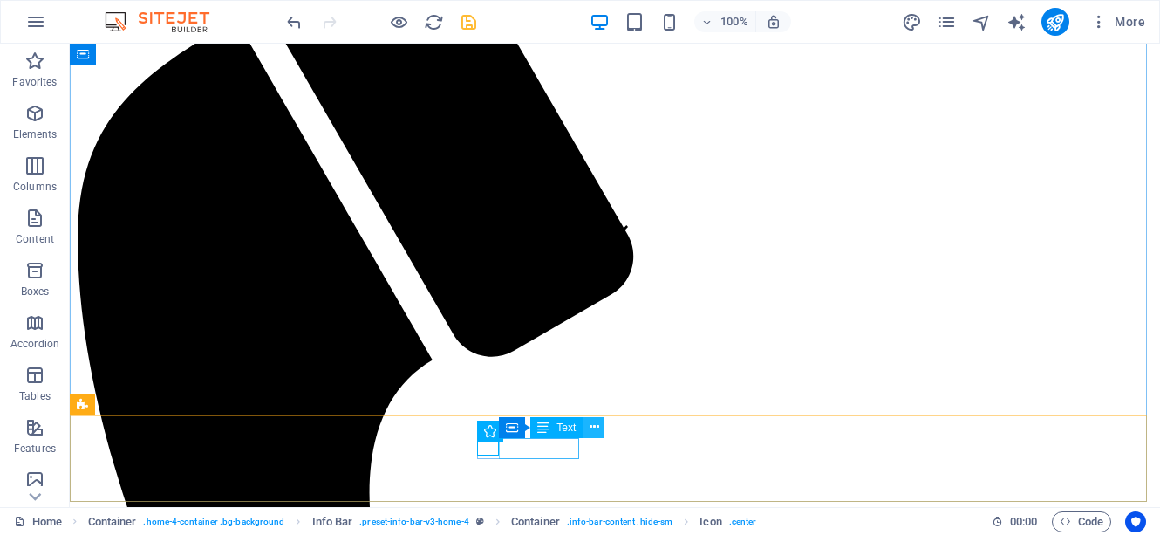
click at [597, 427] on icon at bounding box center [595, 427] width 10 height 18
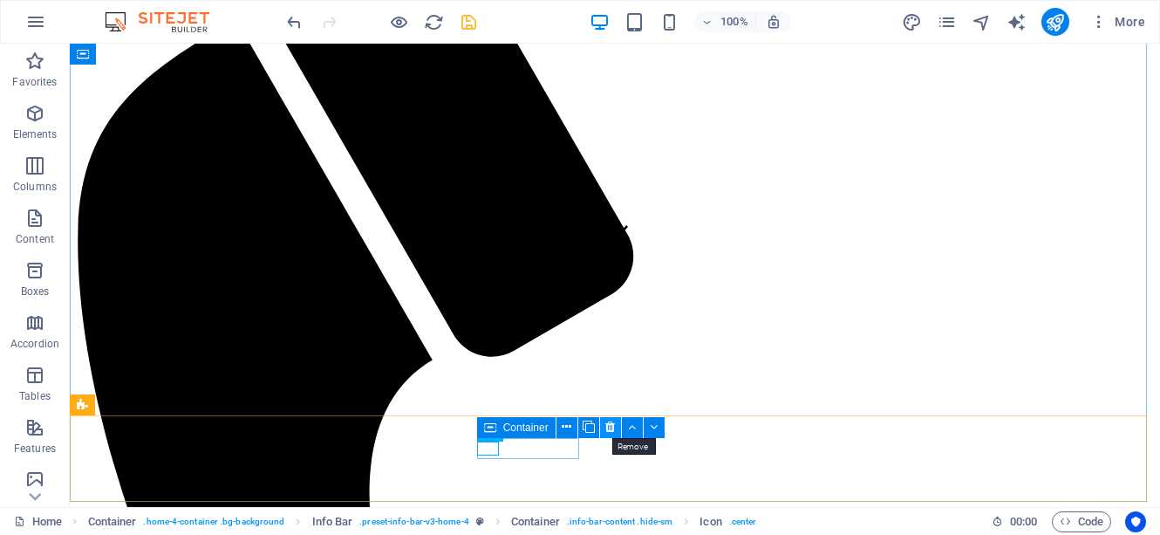
click at [608, 425] on icon at bounding box center [610, 427] width 10 height 18
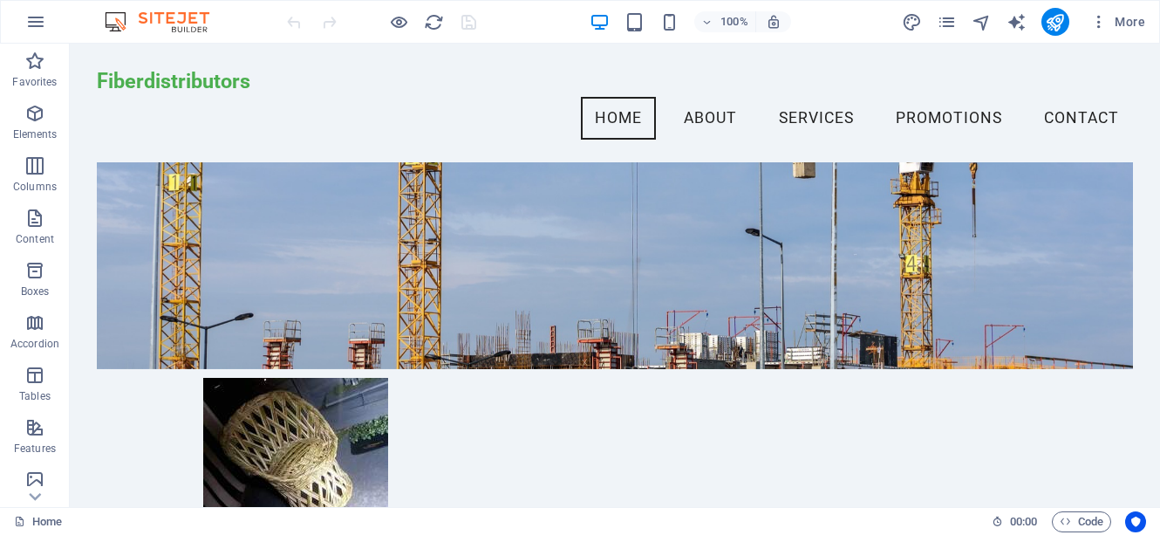
scroll to position [325, 0]
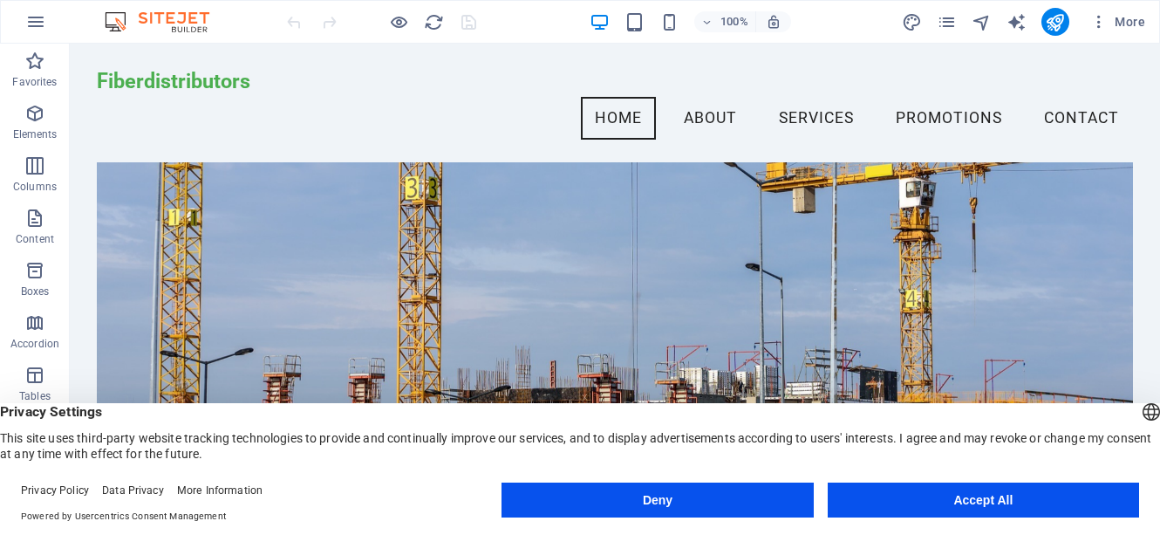
click at [991, 493] on button "Accept All" at bounding box center [983, 499] width 311 height 35
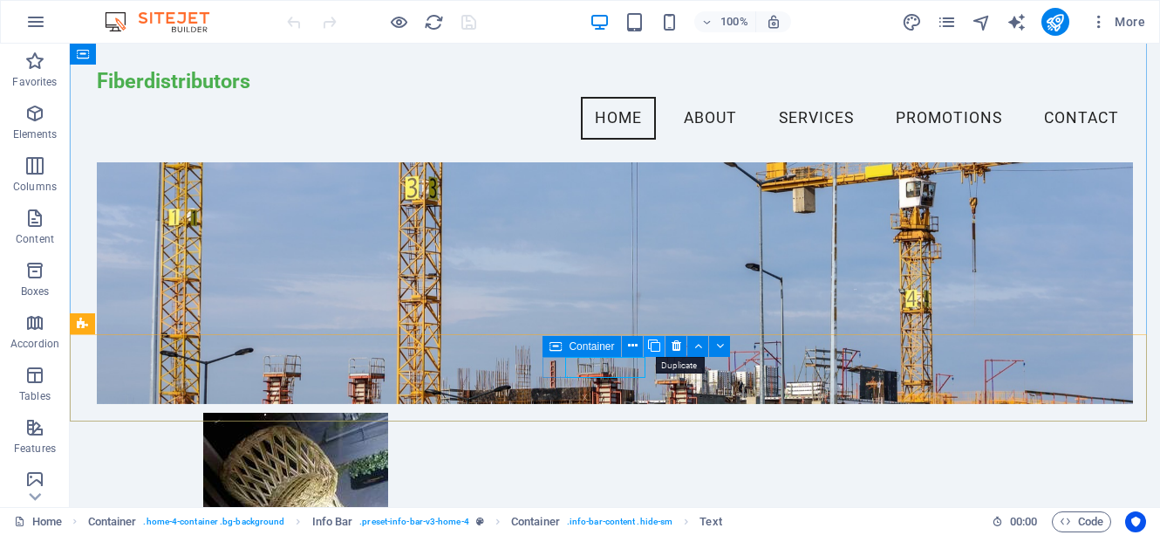
click at [655, 352] on icon at bounding box center [654, 346] width 12 height 18
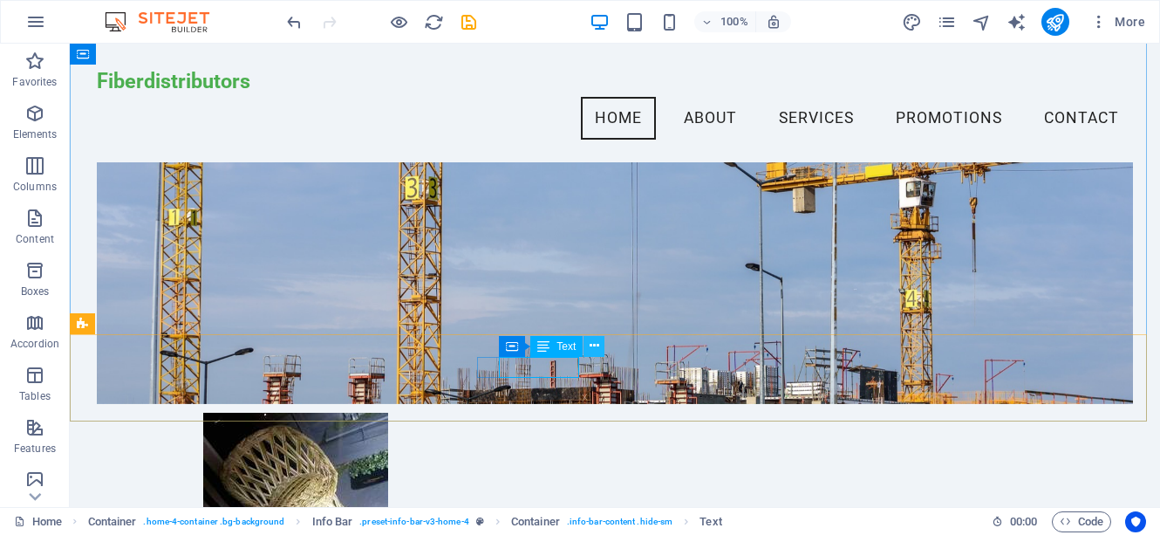
click at [594, 346] on icon at bounding box center [595, 346] width 10 height 18
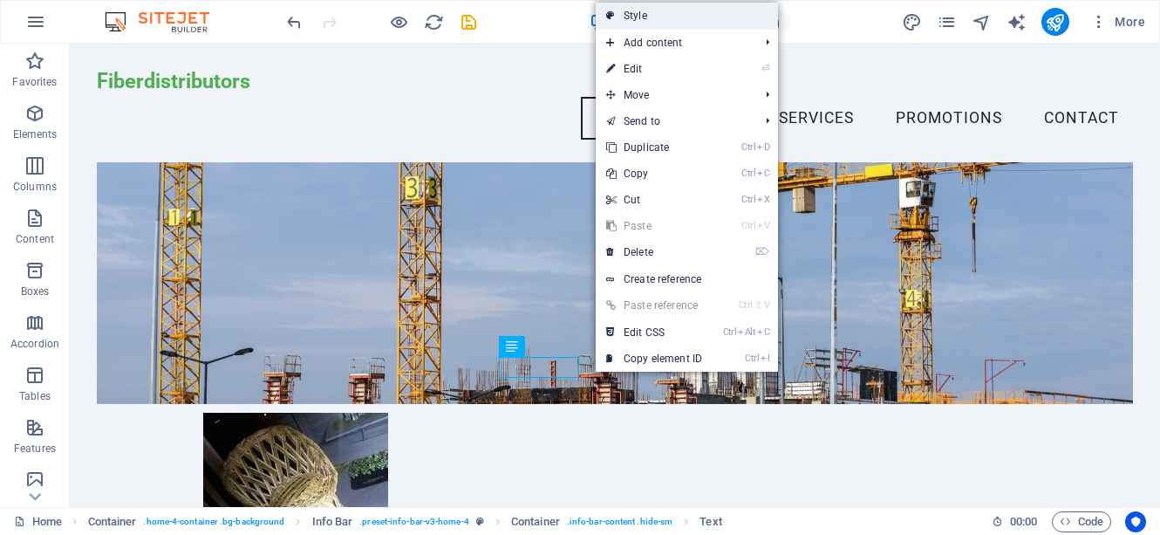
click at [628, 9] on link "Style" at bounding box center [687, 16] width 182 height 26
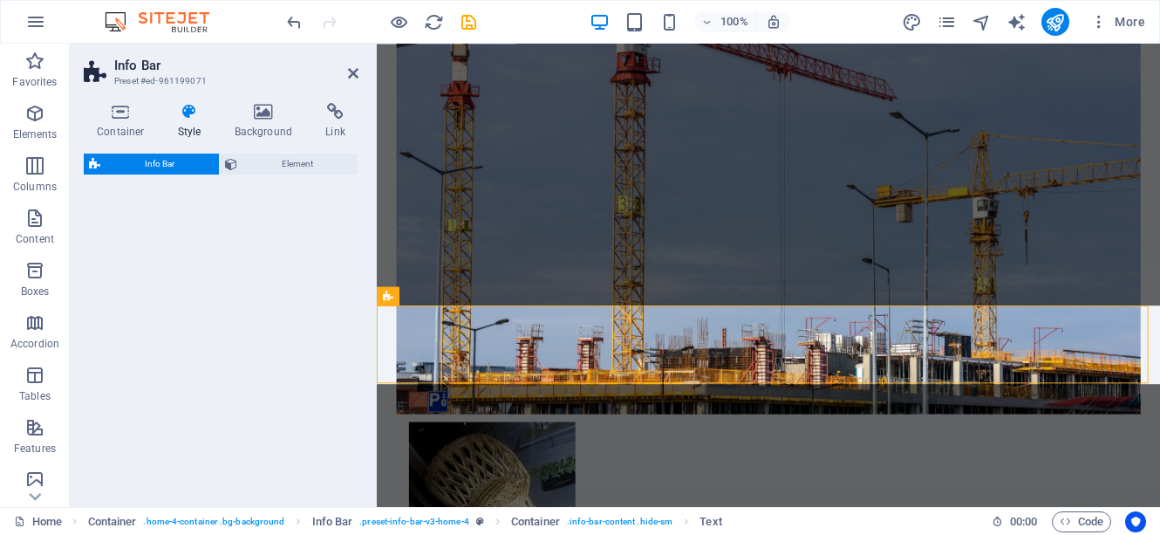
select select "vw"
select select "rem"
select select "vw"
select select "preset-info-bar-v3-home-4"
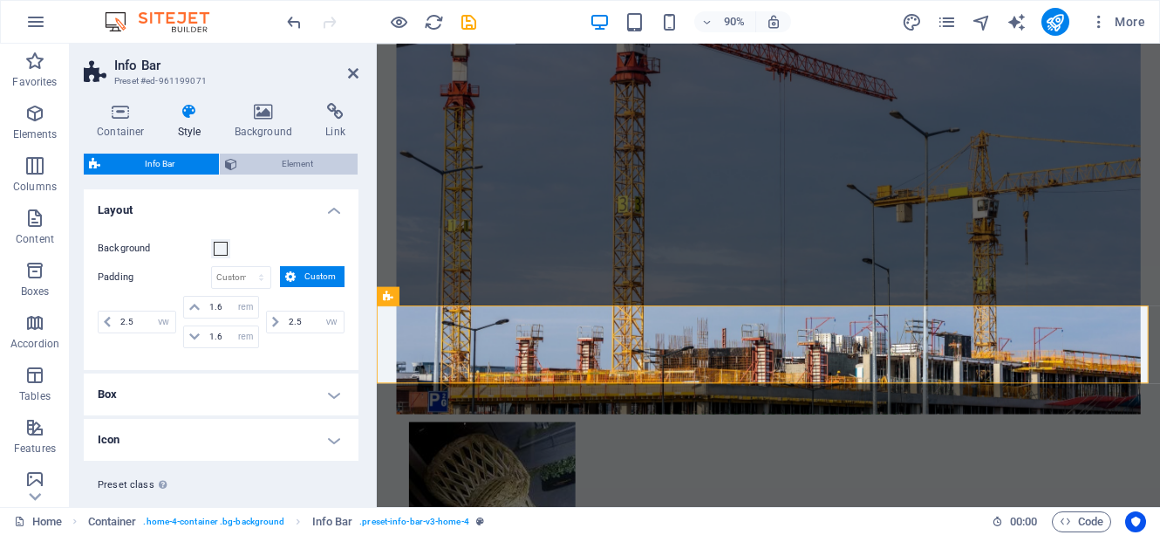
click at [316, 166] on span "Element" at bounding box center [297, 163] width 110 height 21
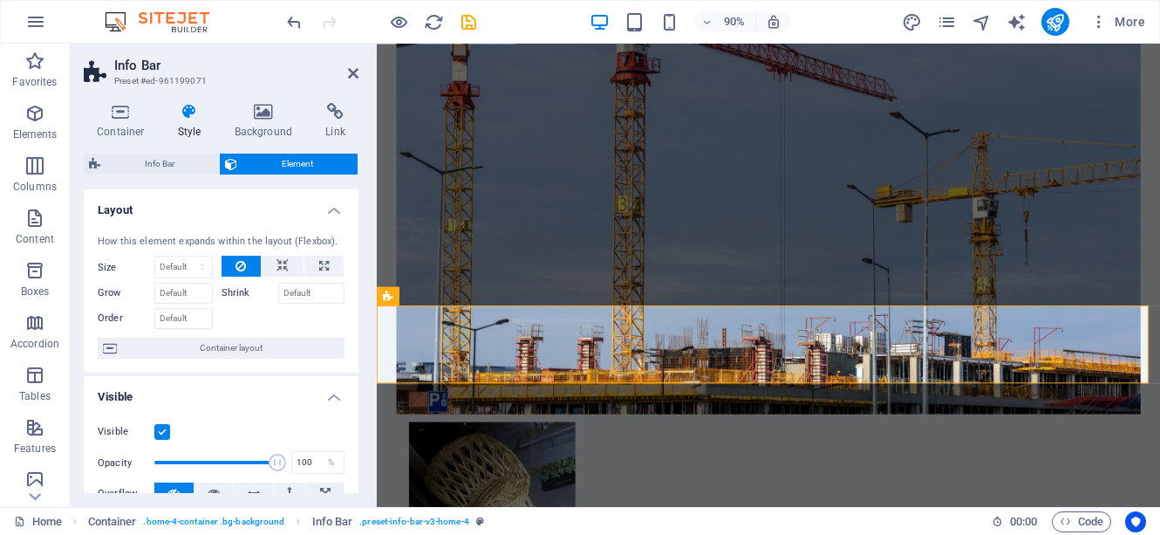
click at [354, 399] on h4 "Visible" at bounding box center [221, 391] width 275 height 31
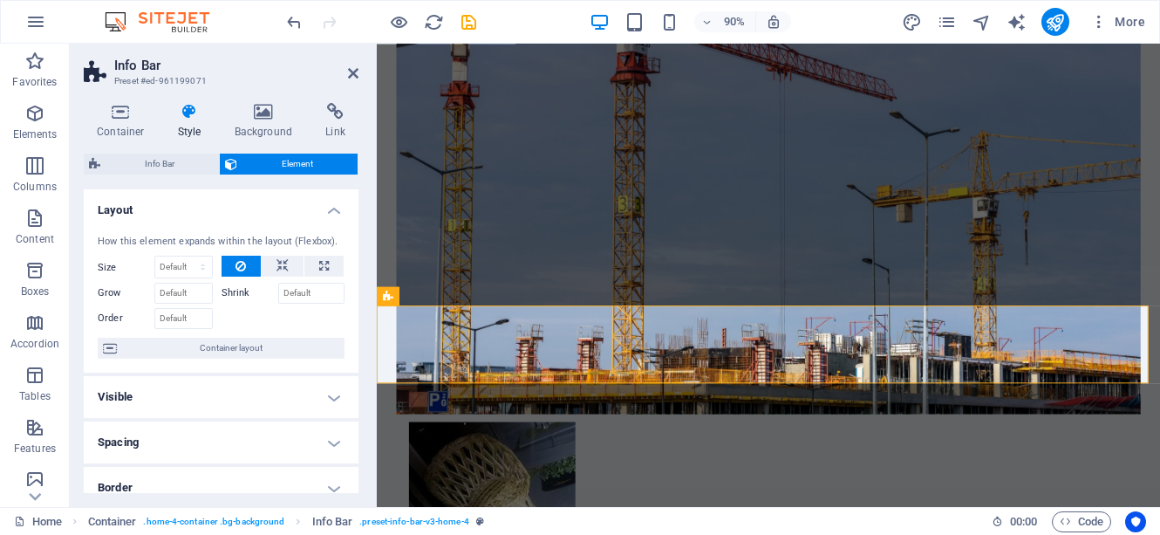
click at [354, 399] on h4 "Visible" at bounding box center [221, 397] width 275 height 42
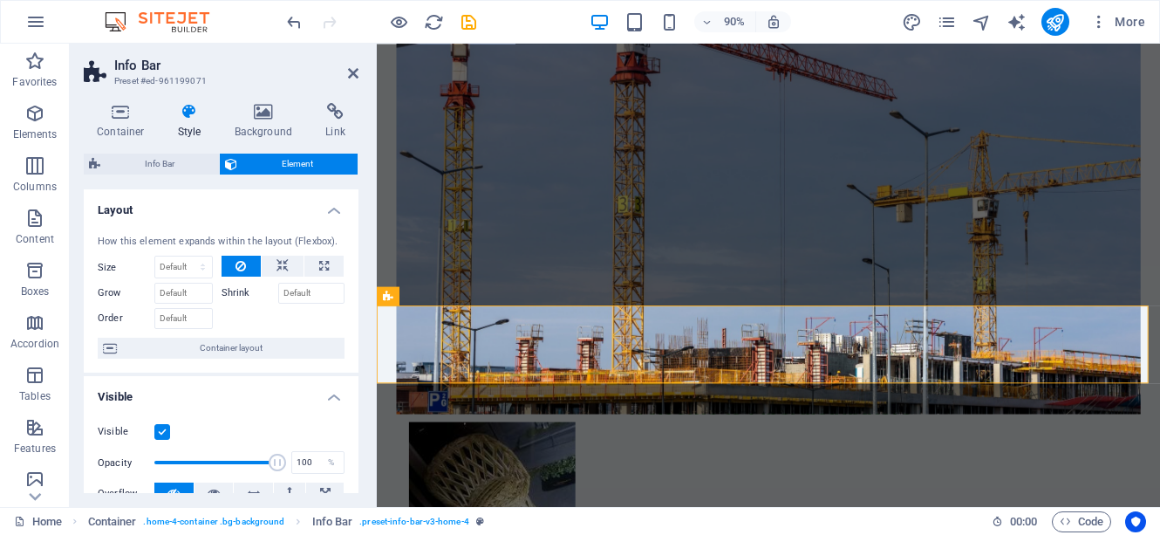
click at [354, 399] on h4 "Visible" at bounding box center [221, 391] width 275 height 31
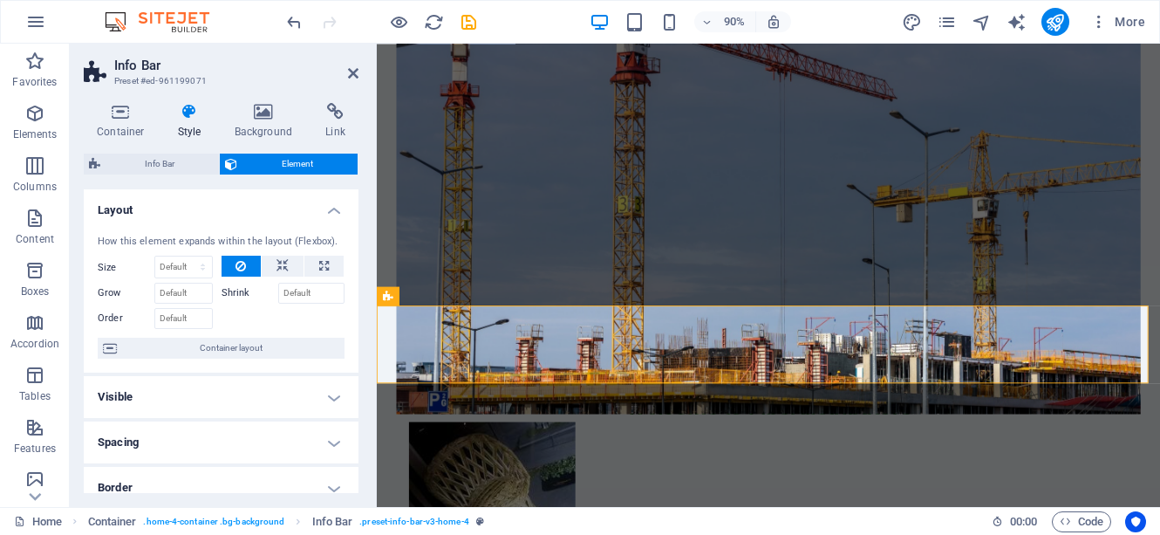
click at [354, 399] on h4 "Visible" at bounding box center [221, 397] width 275 height 42
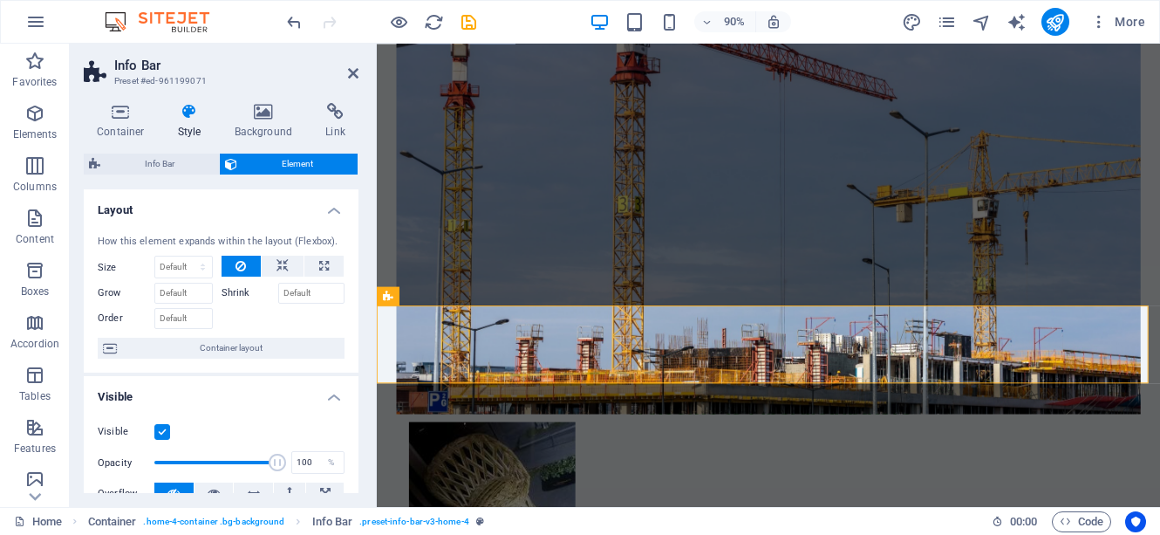
click at [354, 399] on h4 "Visible" at bounding box center [221, 391] width 275 height 31
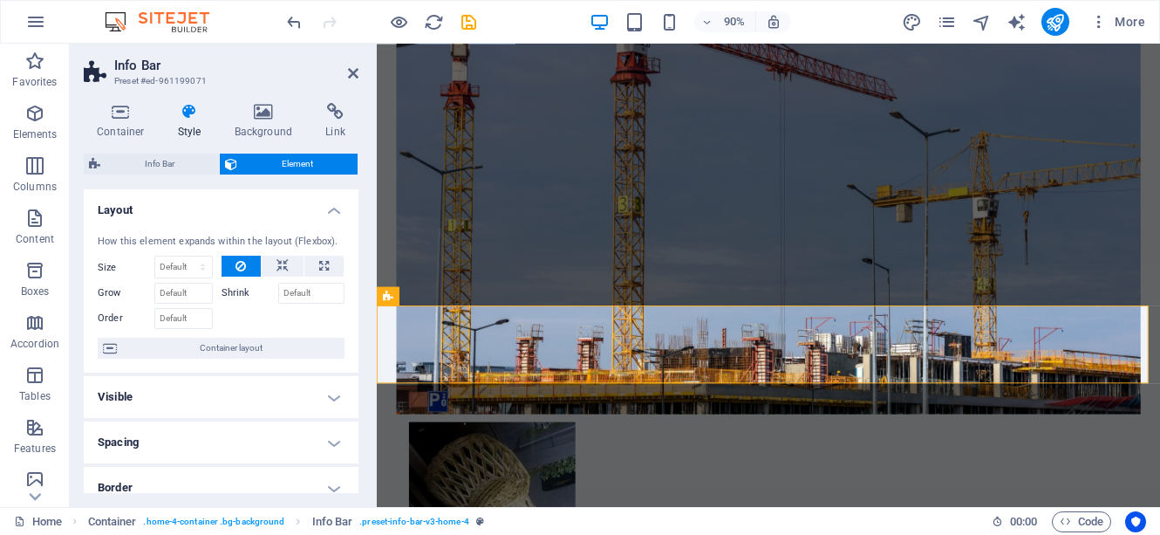
click at [354, 399] on h4 "Visible" at bounding box center [221, 397] width 275 height 42
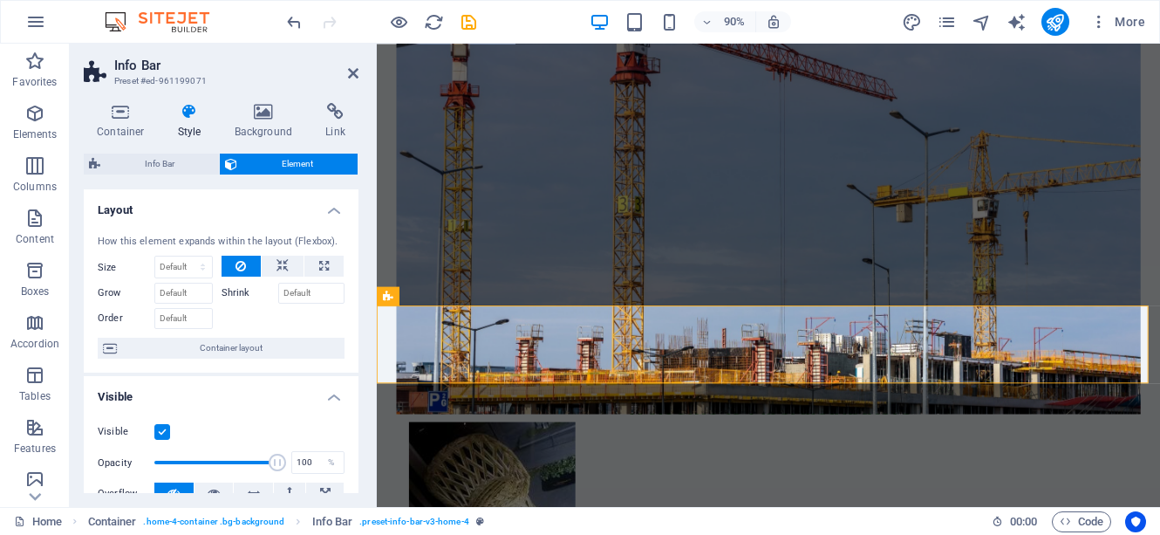
click at [354, 399] on h4 "Visible" at bounding box center [221, 391] width 275 height 31
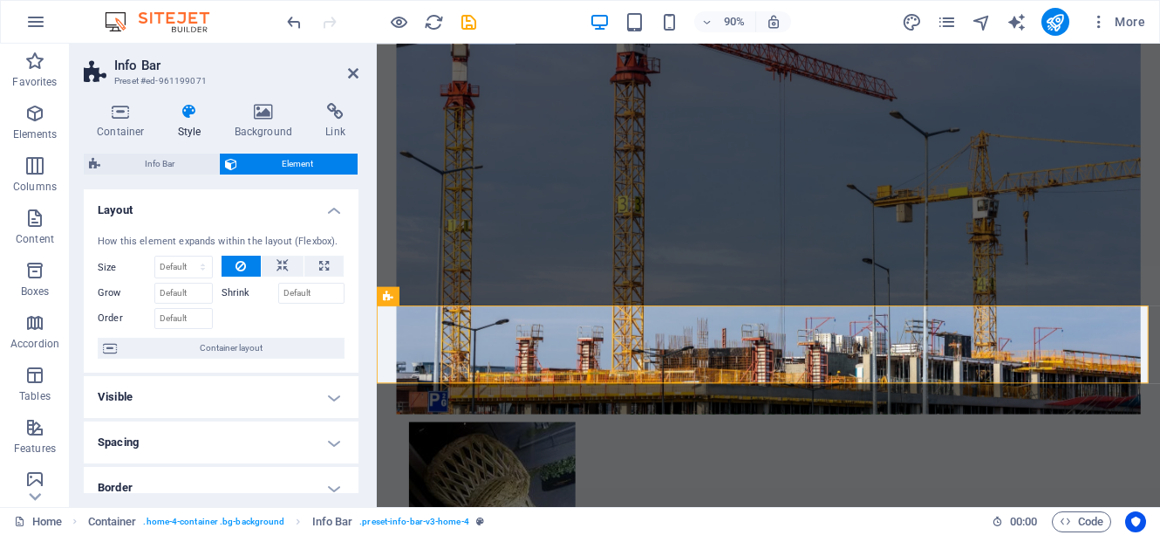
click at [354, 399] on h4 "Visible" at bounding box center [221, 397] width 275 height 42
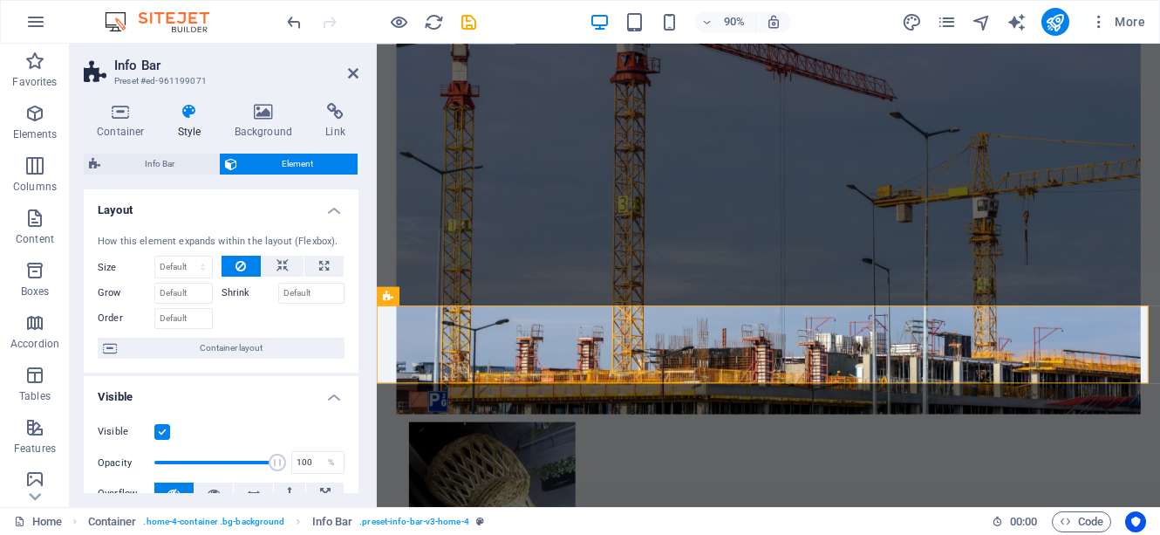
click at [354, 399] on h4 "Visible" at bounding box center [221, 391] width 275 height 31
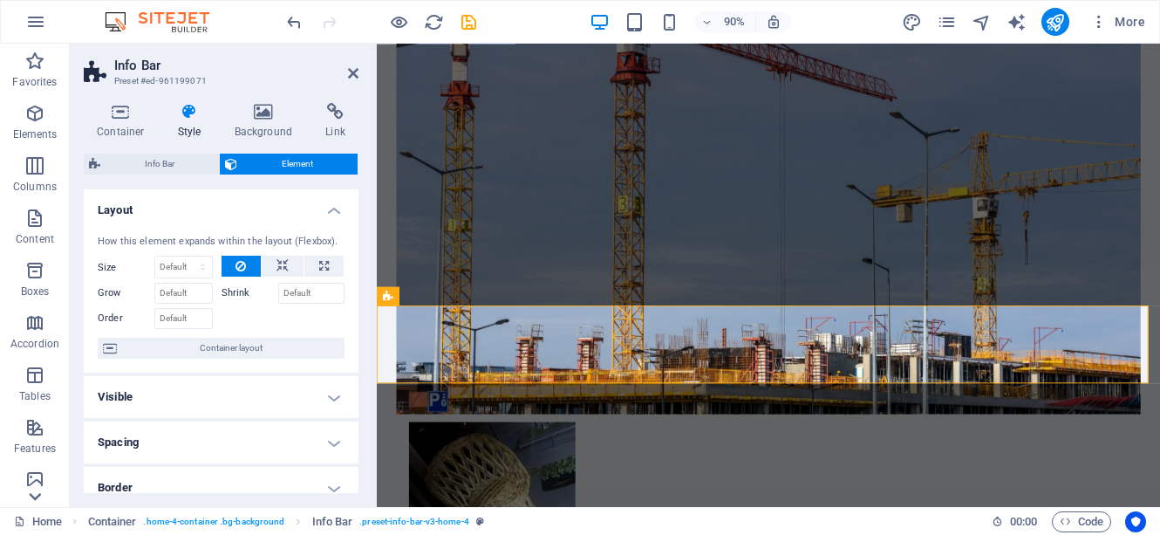
click at [37, 504] on icon at bounding box center [35, 496] width 24 height 24
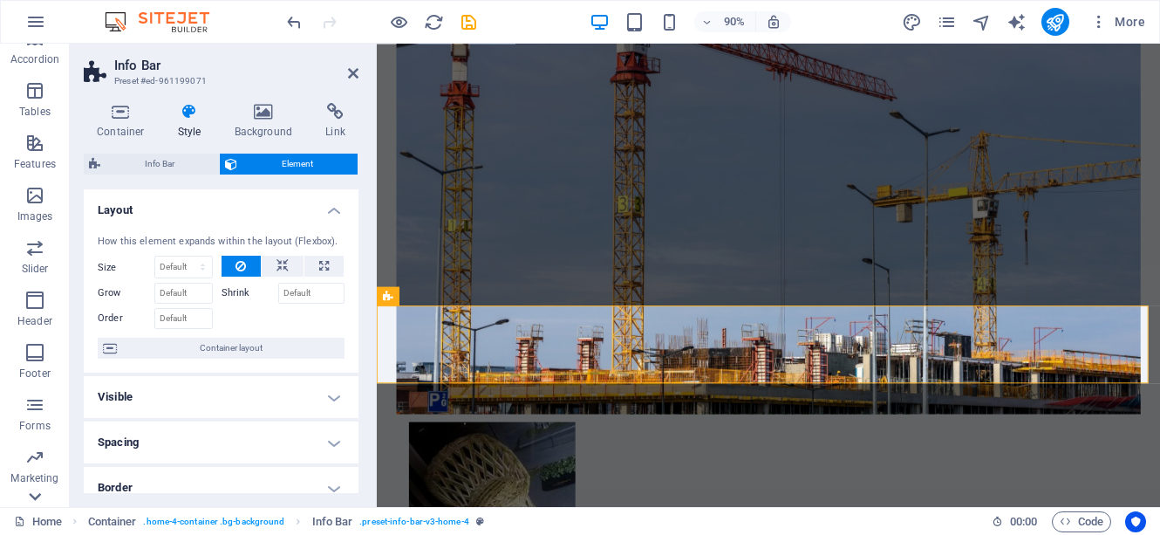
scroll to position [322, 0]
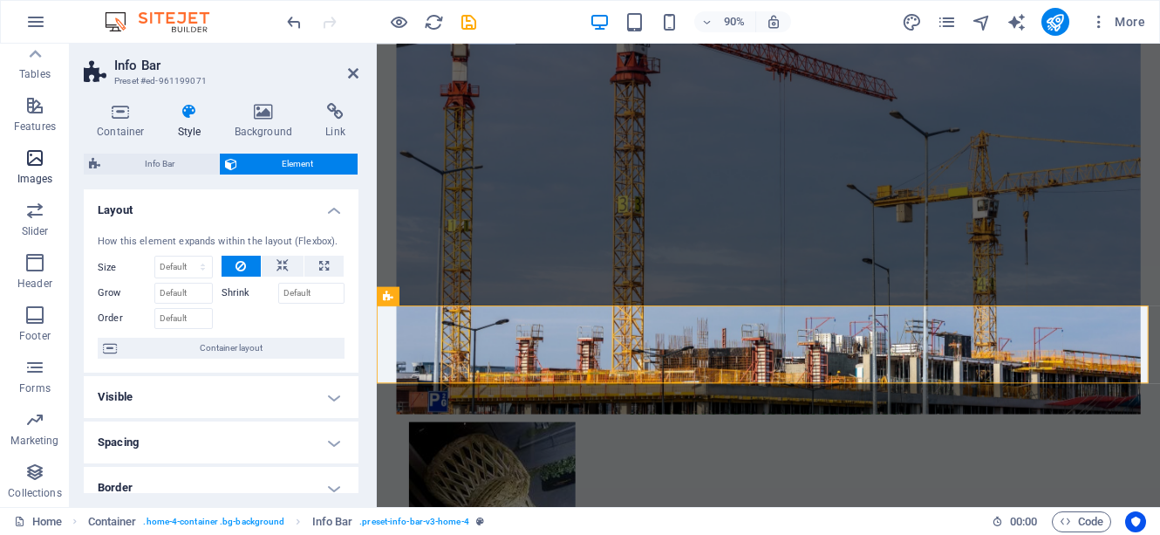
click at [35, 167] on icon "button" at bounding box center [34, 157] width 21 height 21
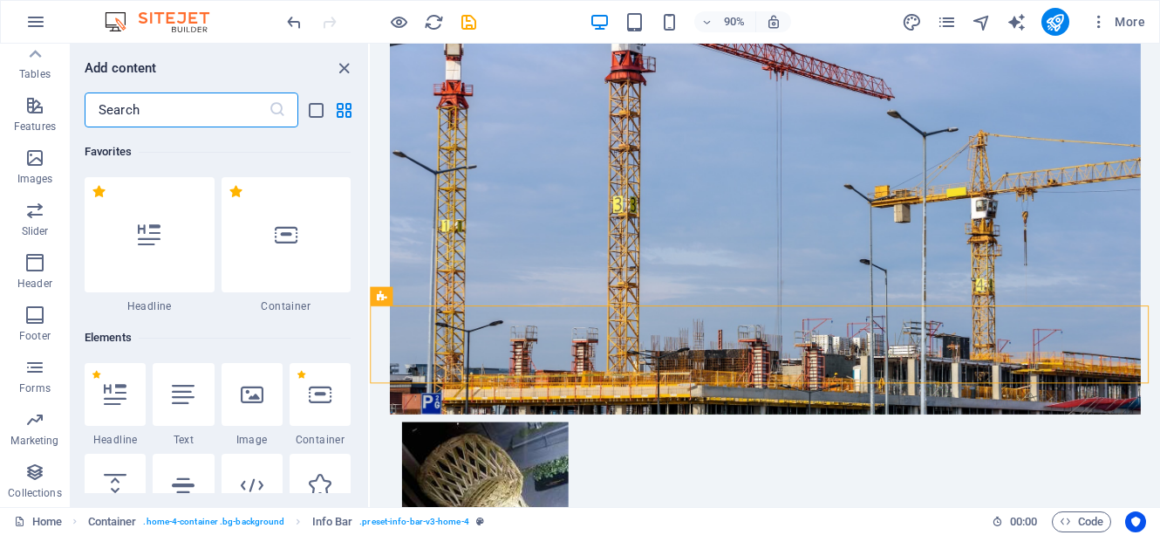
scroll to position [8844, 0]
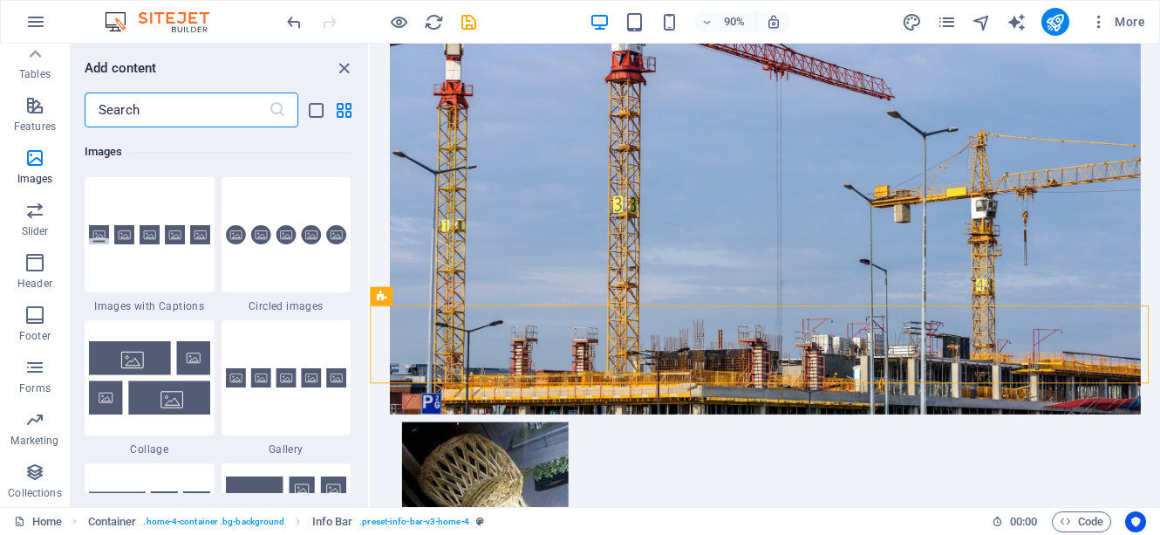
click at [109, 115] on input "text" at bounding box center [177, 109] width 184 height 35
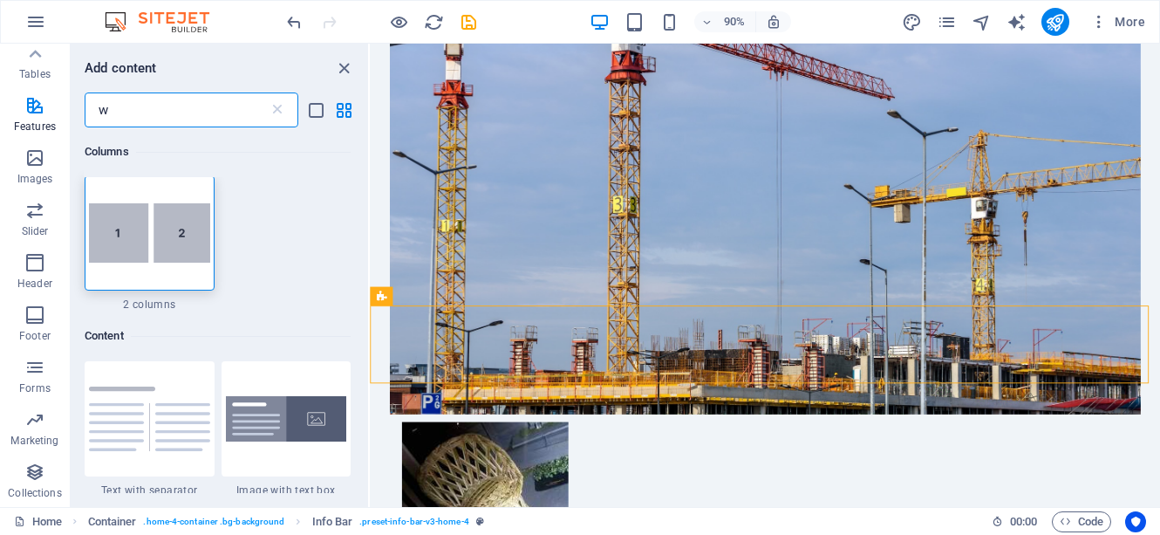
scroll to position [0, 0]
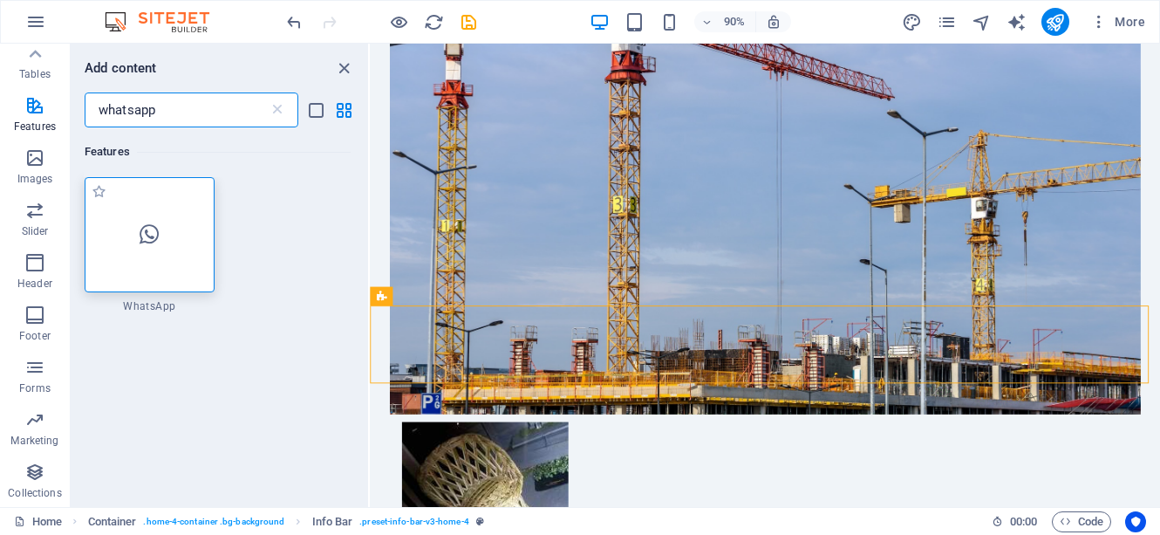
type input "whatsapp"
click at [147, 237] on icon at bounding box center [149, 234] width 19 height 23
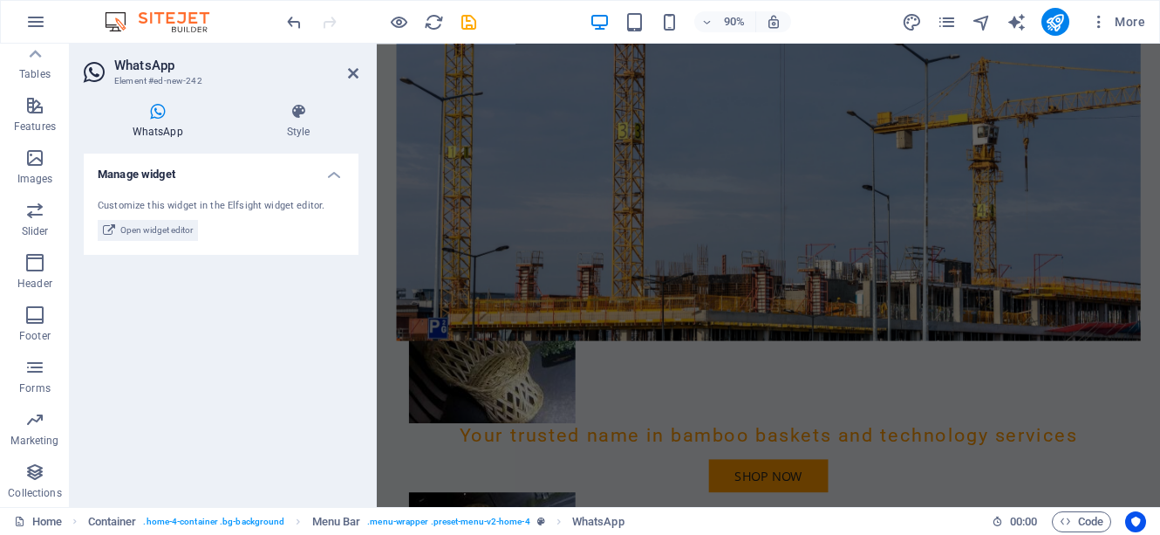
scroll to position [488, 0]
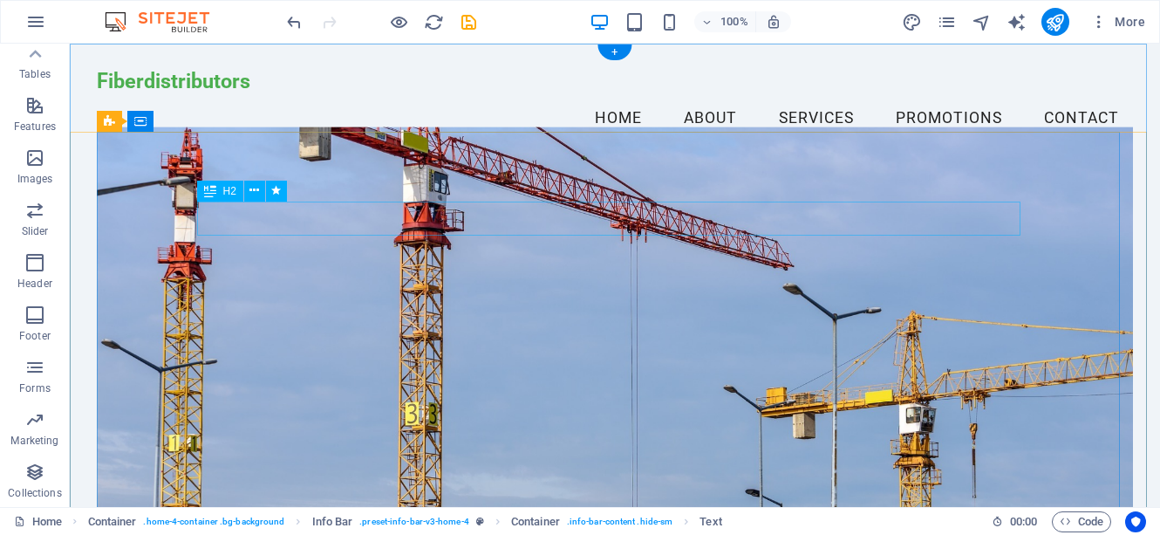
scroll to position [417, 0]
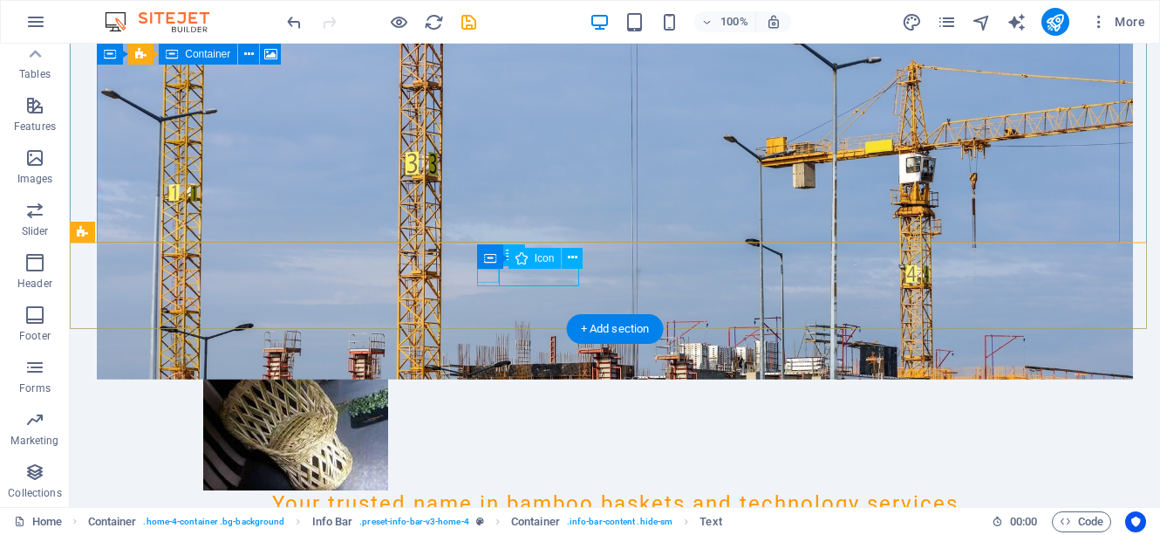
click at [569, 259] on icon at bounding box center [573, 258] width 10 height 18
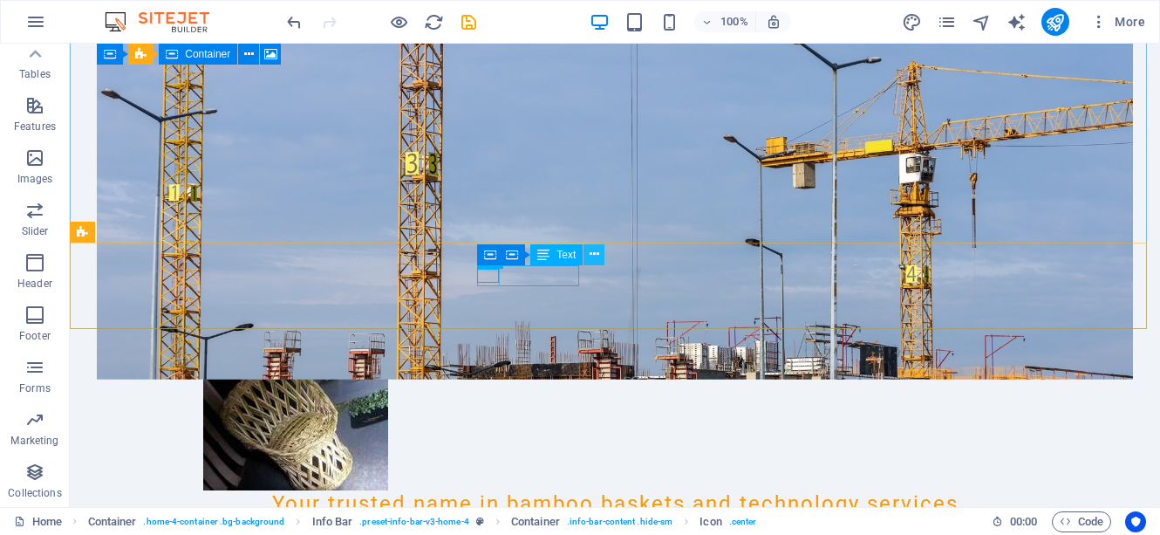
click at [591, 257] on icon at bounding box center [595, 254] width 10 height 18
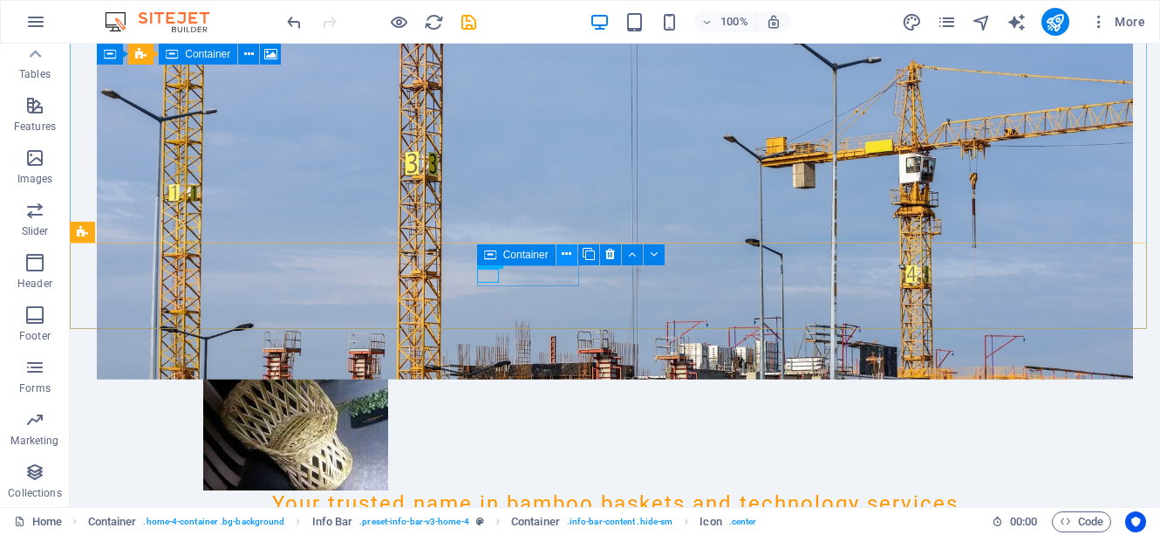
click at [565, 256] on icon at bounding box center [567, 254] width 10 height 18
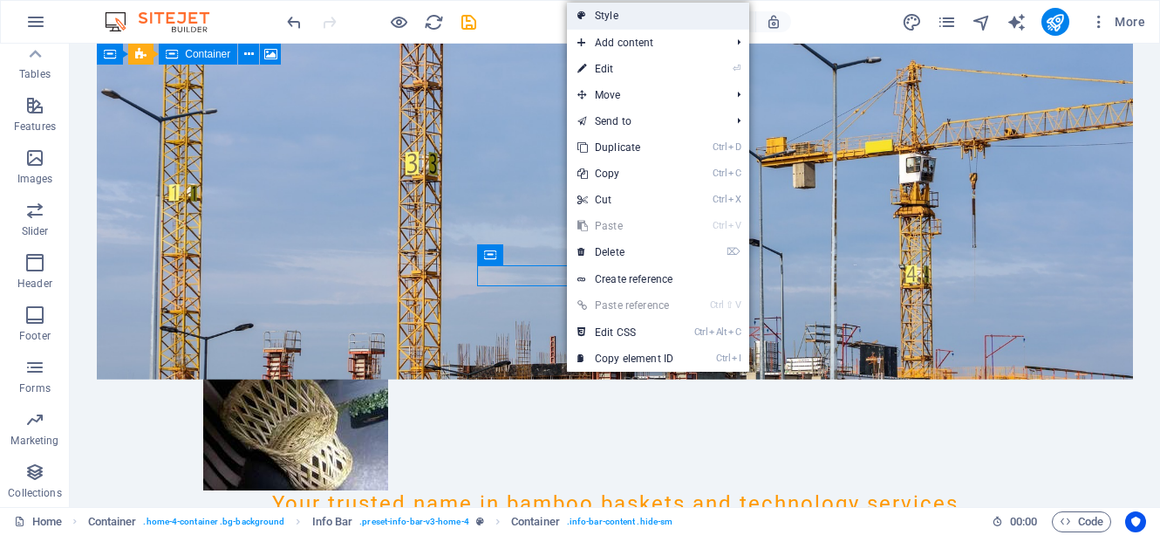
click at [602, 11] on link "Style" at bounding box center [658, 16] width 182 height 26
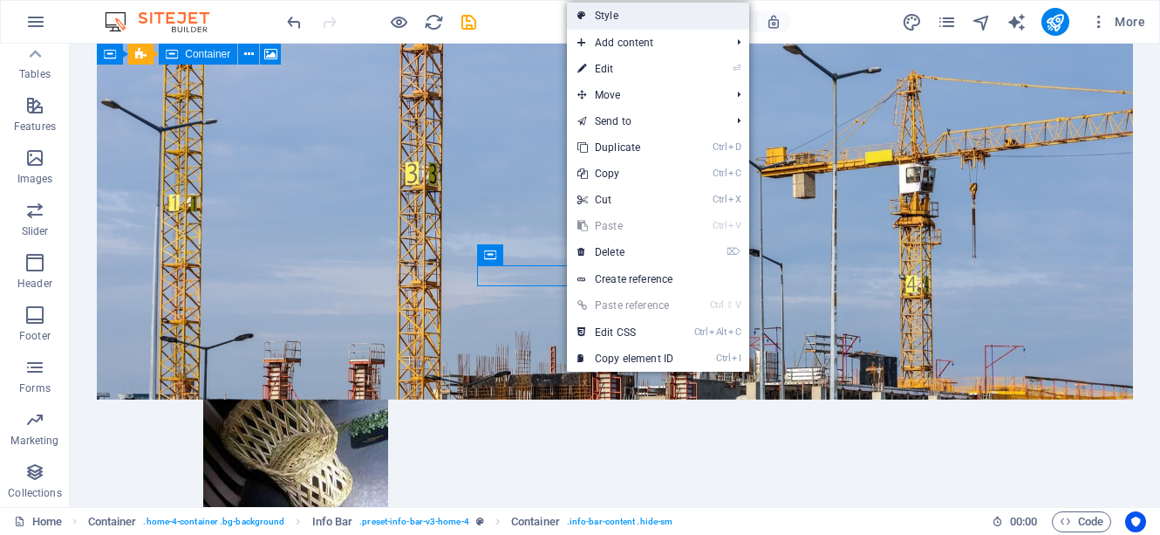
select select "vw"
select select "rem"
select select "vw"
select select "preset-info-bar-v3-home-4"
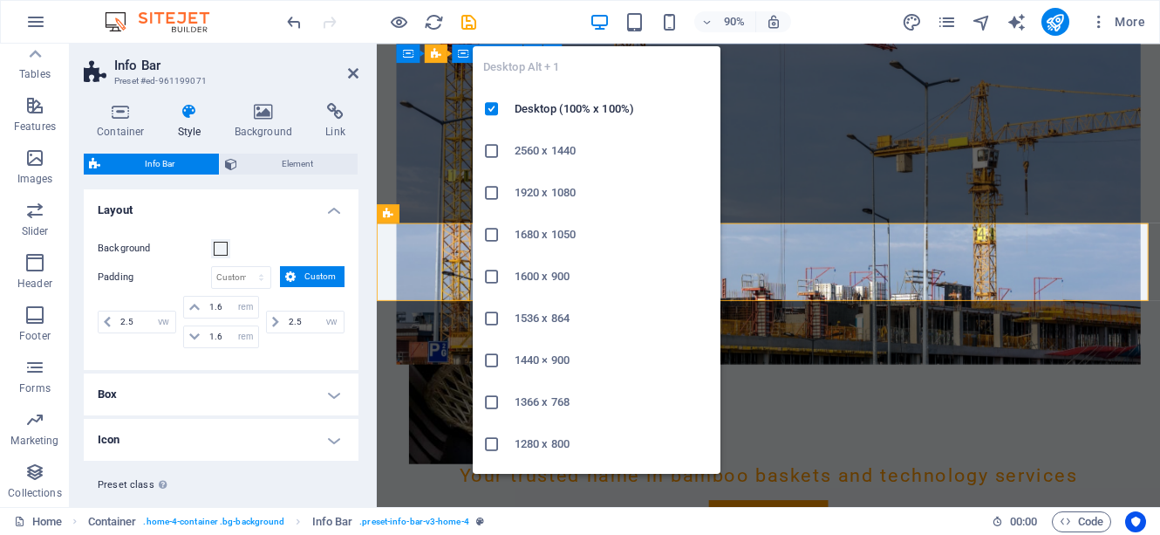
click at [489, 442] on icon at bounding box center [491, 443] width 17 height 17
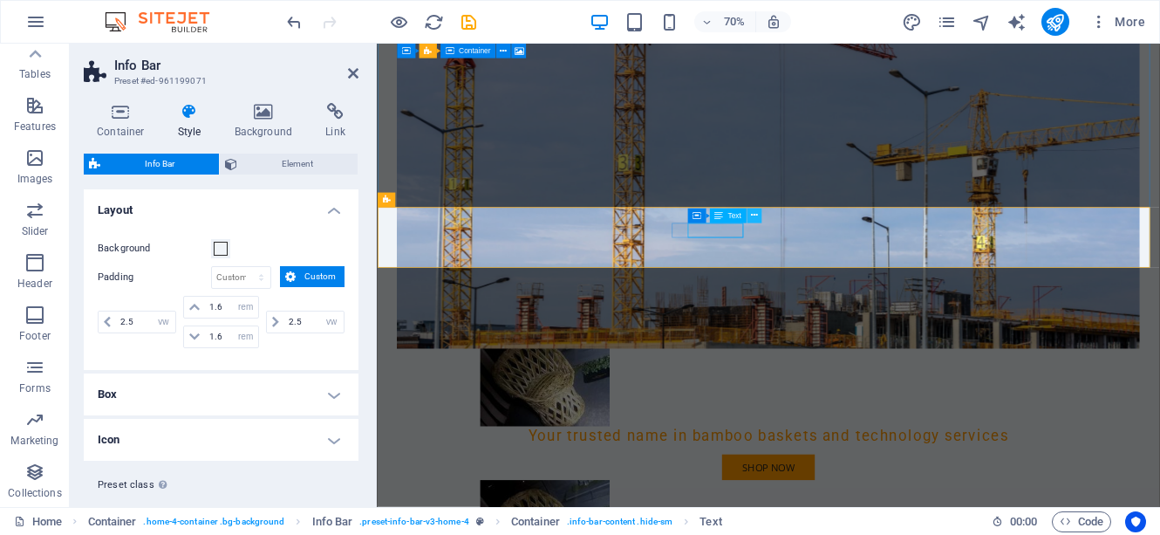
click at [754, 215] on icon at bounding box center [754, 215] width 7 height 13
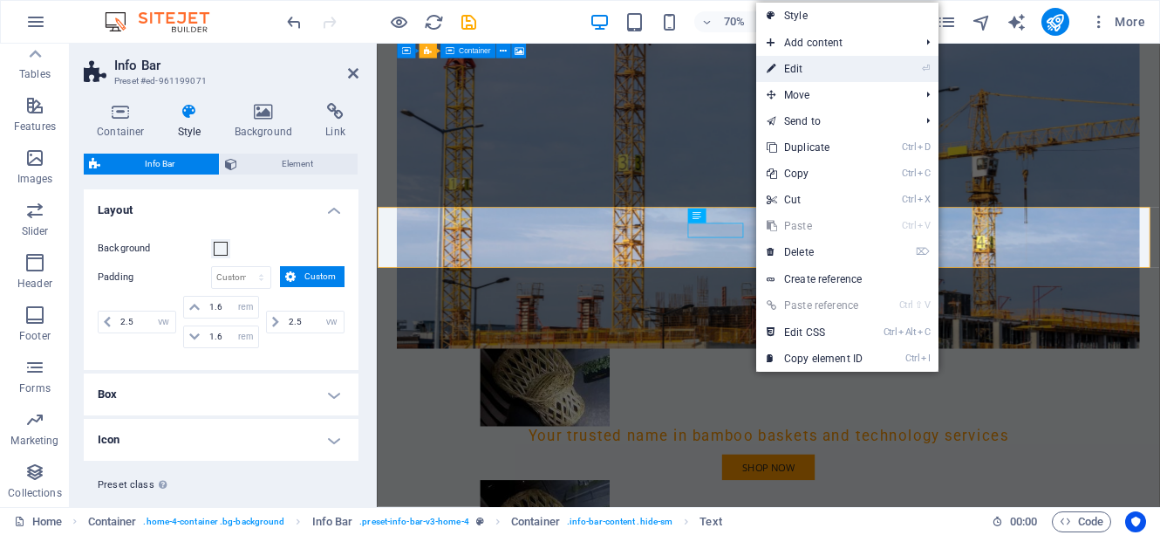
click at [793, 71] on link "⏎ Edit" at bounding box center [814, 69] width 117 height 26
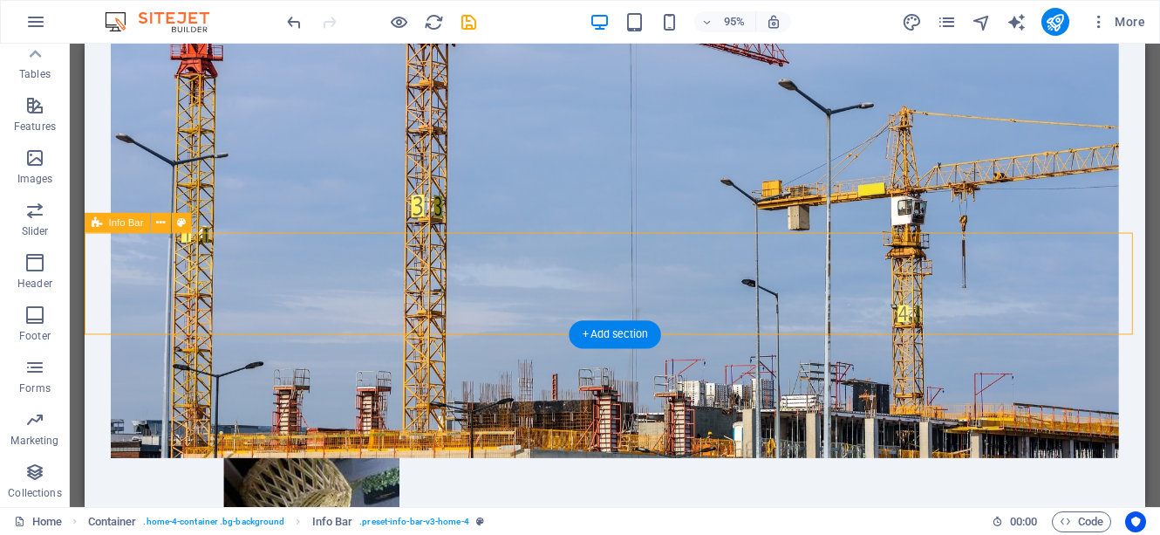
select select "vw"
select select "rem"
select select "vw"
select select "preset-info-bar-v3-home-4"
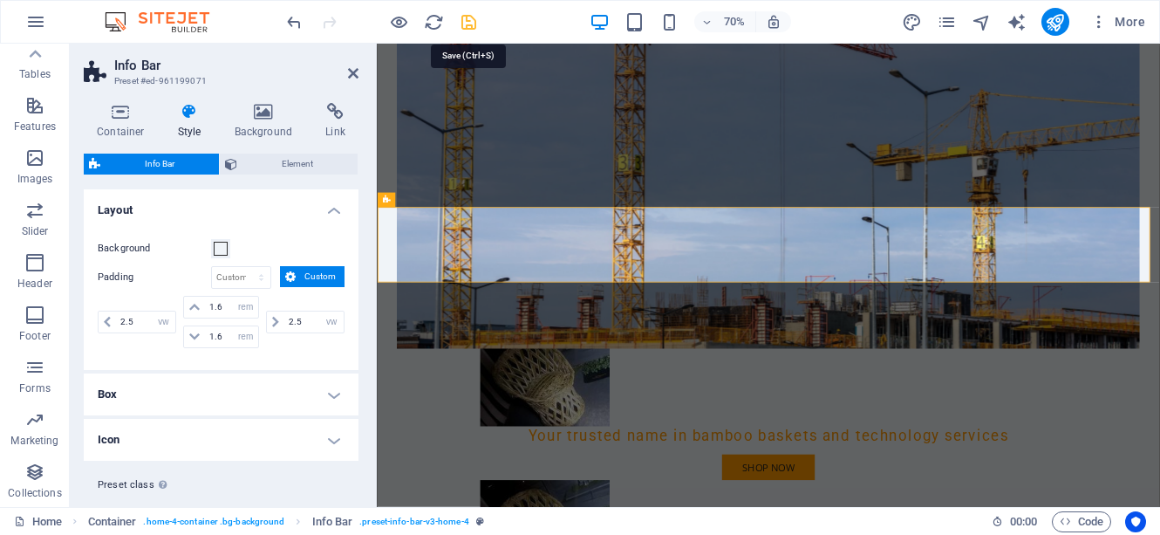
click at [467, 25] on icon "save" at bounding box center [469, 22] width 20 height 20
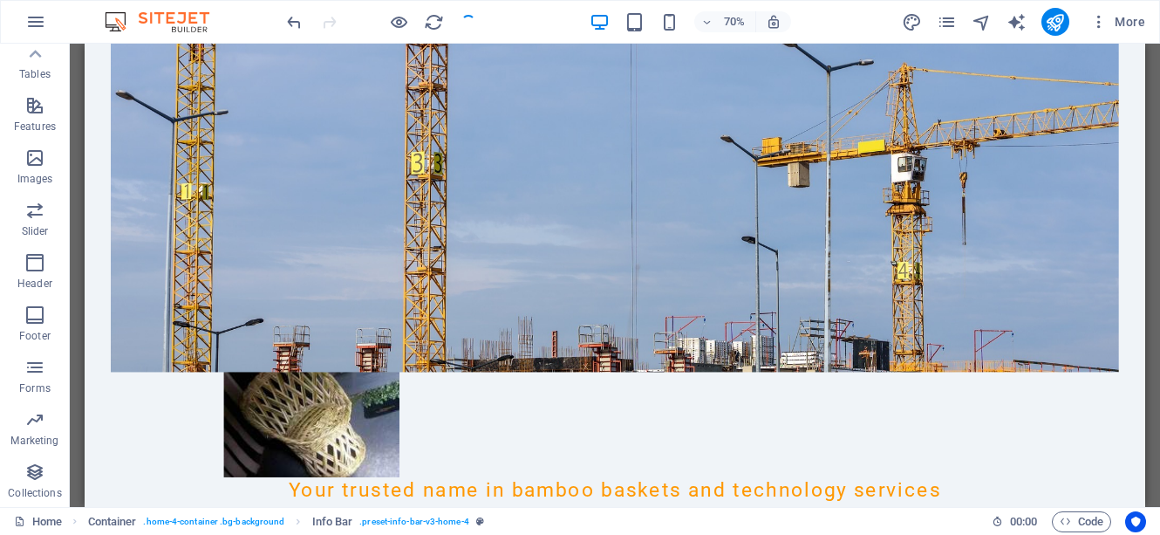
checkbox input "false"
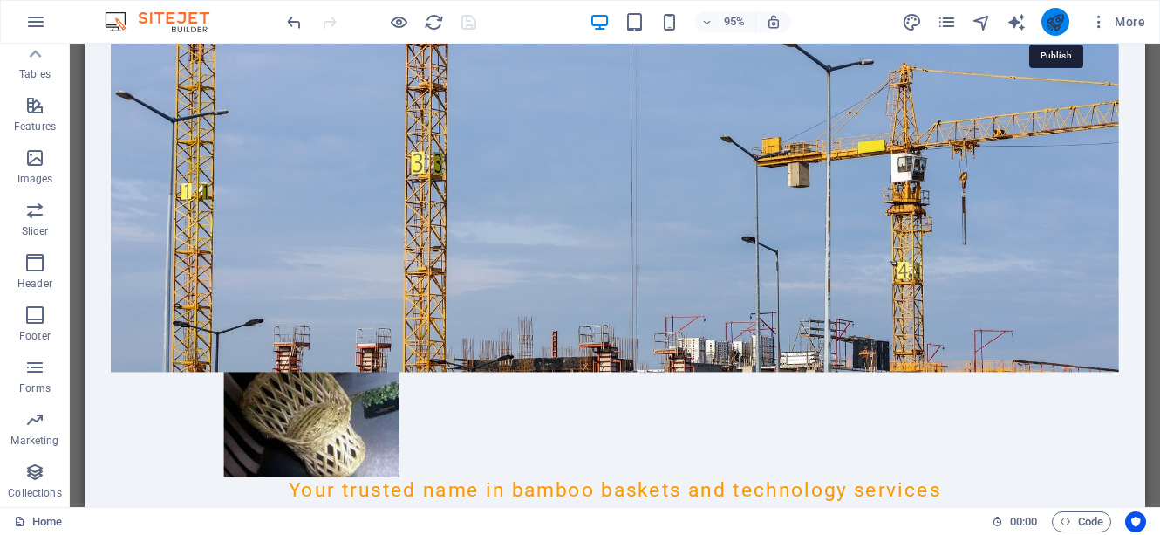
click at [1059, 19] on icon "publish" at bounding box center [1055, 22] width 20 height 20
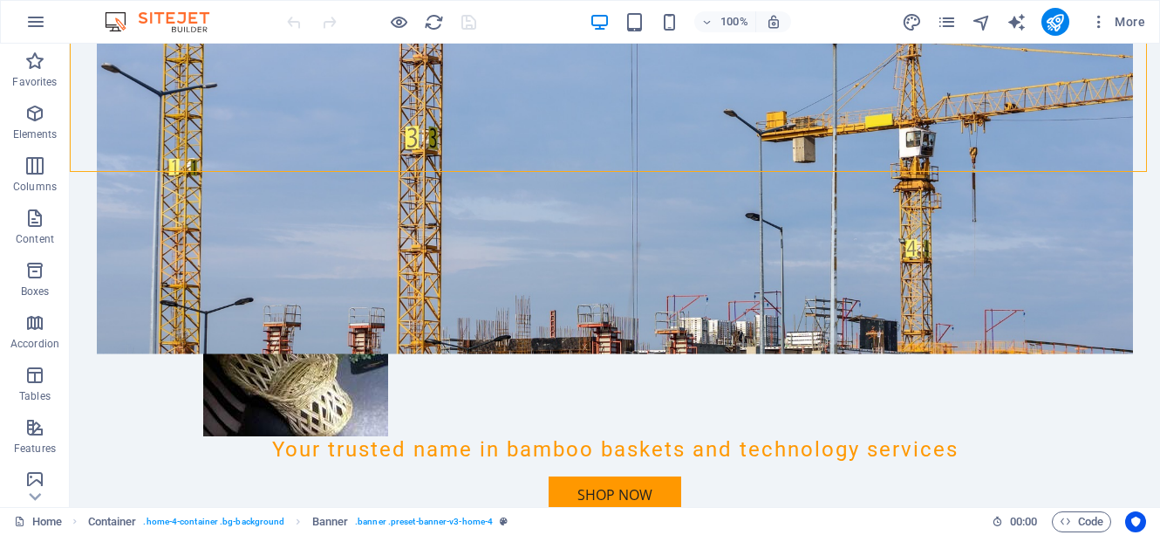
scroll to position [488, 0]
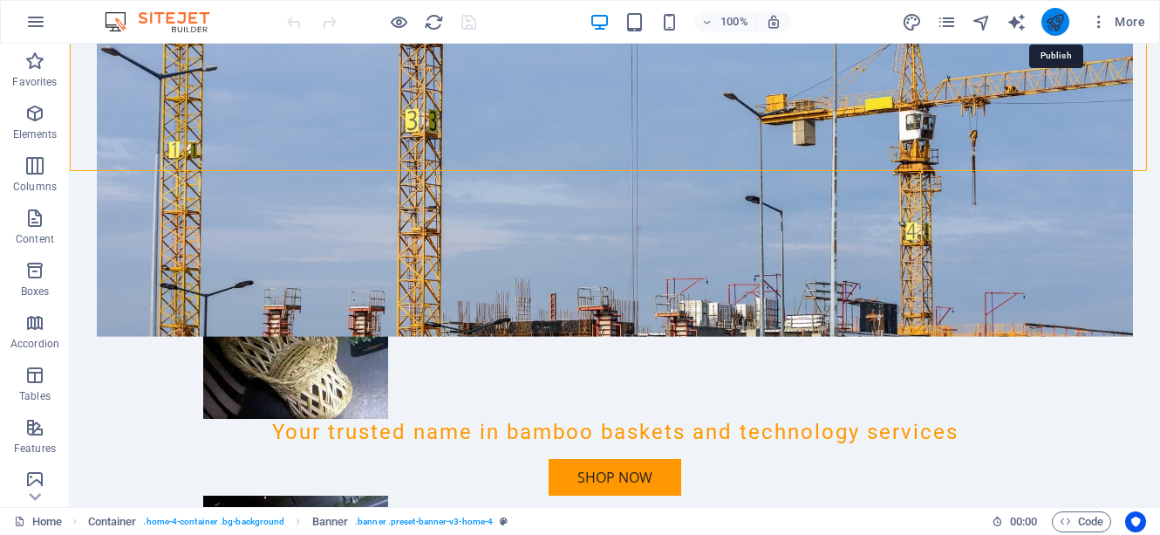
click at [1054, 17] on icon "publish" at bounding box center [1055, 22] width 20 height 20
